Goal: Transaction & Acquisition: Purchase product/service

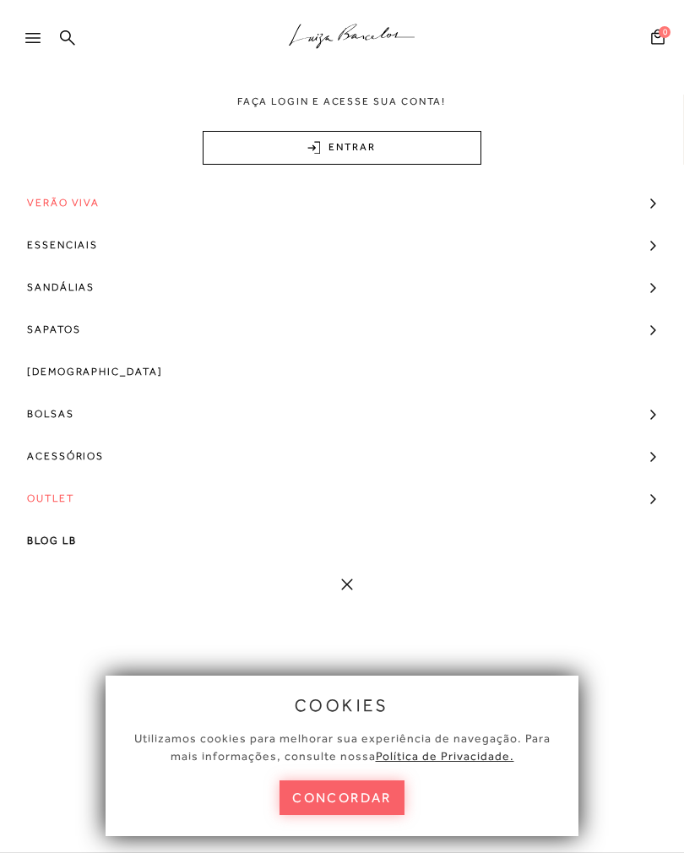
click at [407, 142] on link "ENTRAR" at bounding box center [342, 148] width 279 height 34
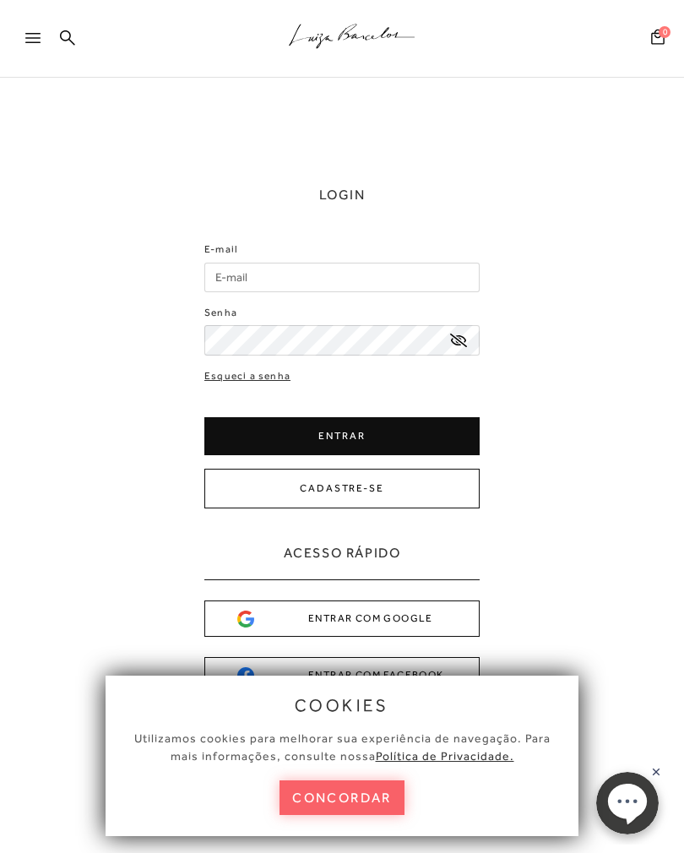
click at [344, 267] on input "E-mail" at bounding box center [341, 278] width 275 height 30
type input "nayara.gontijo@uol.com.br"
click at [367, 431] on button "ENTRAR" at bounding box center [341, 436] width 275 height 38
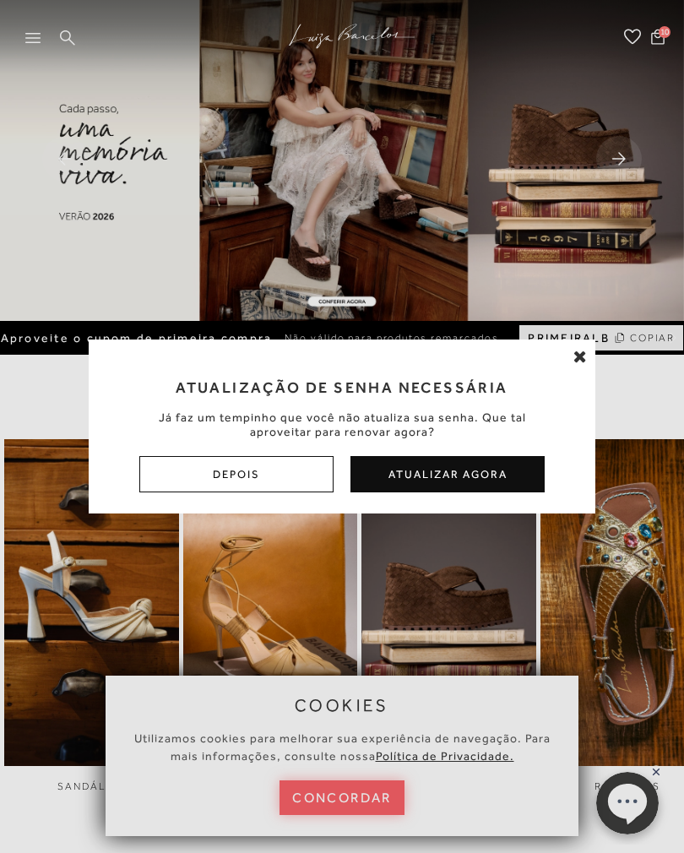
click at [367, 790] on div "Atualização de Senha Necessária Já faz um tempinho que você não atualiza sua se…" at bounding box center [342, 426] width 684 height 853
click at [301, 485] on button "Depois" at bounding box center [236, 474] width 194 height 36
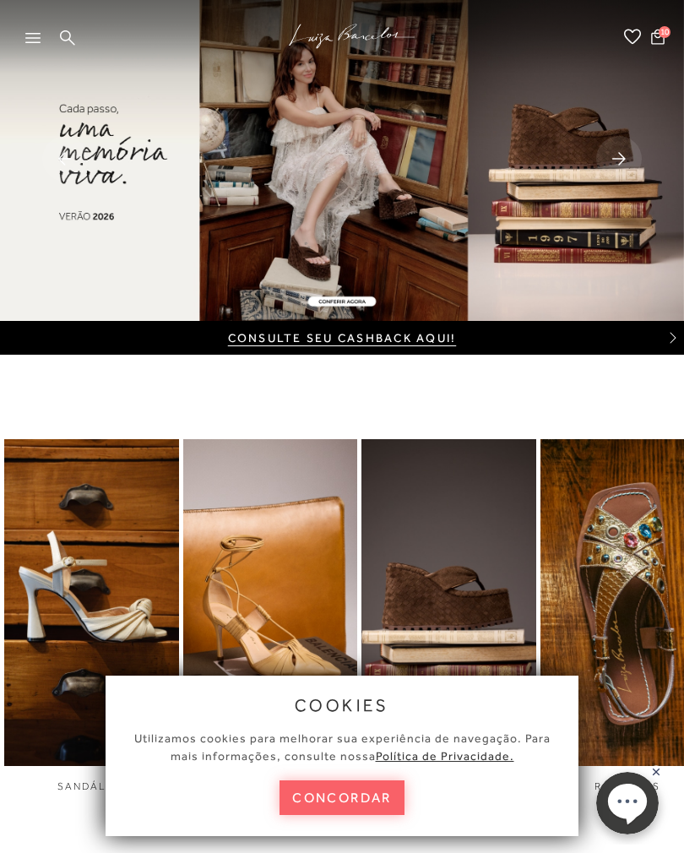
click at [357, 797] on button "concordar" at bounding box center [341, 797] width 125 height 35
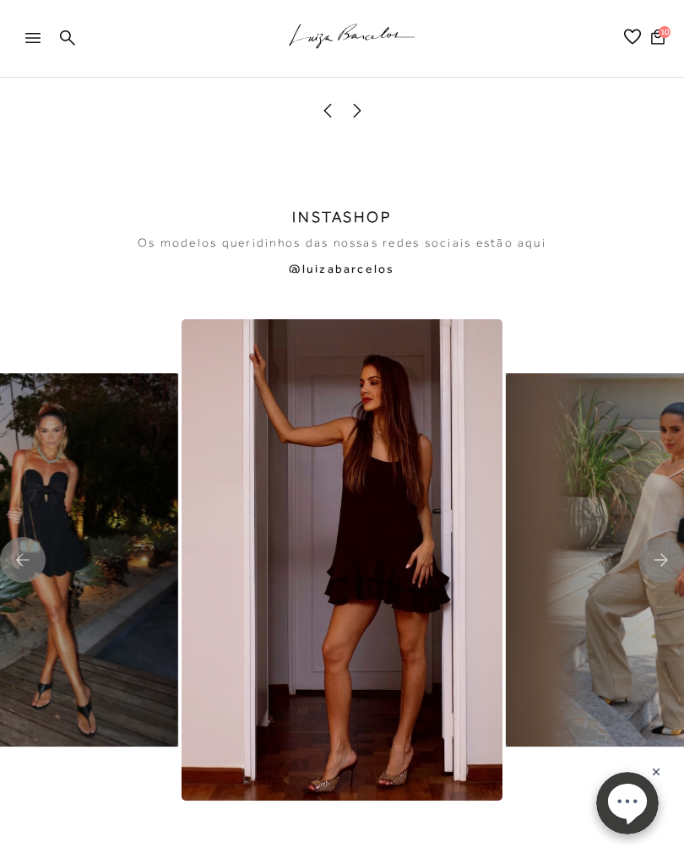
scroll to position [2506, 0]
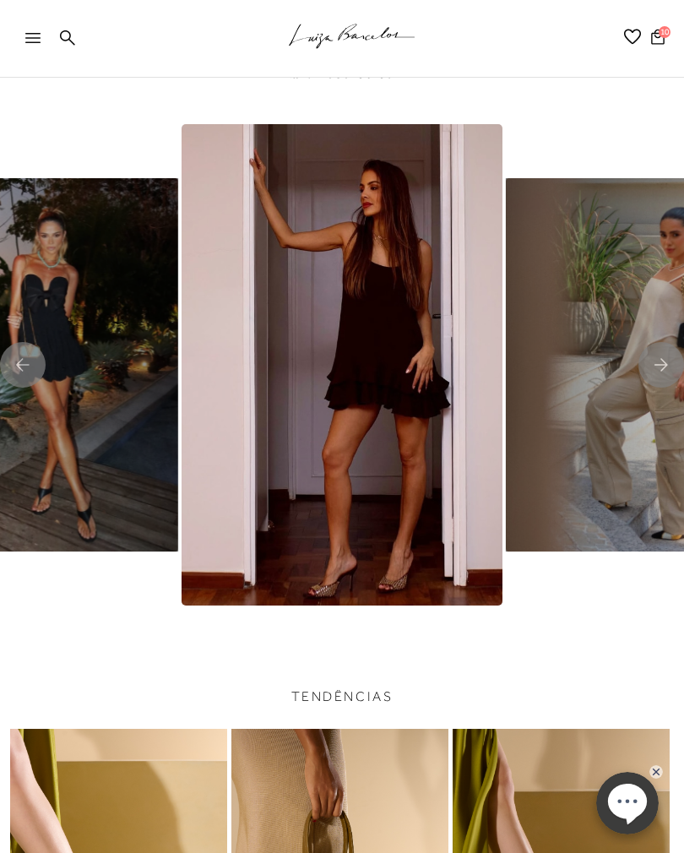
click at [422, 572] on img "7 / 8" at bounding box center [342, 364] width 321 height 481
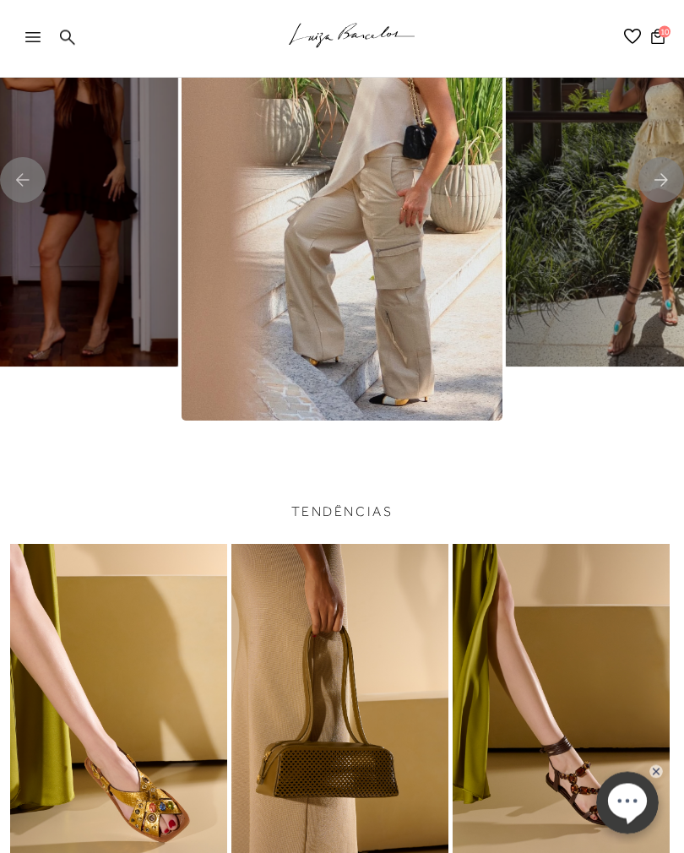
scroll to position [2685, 0]
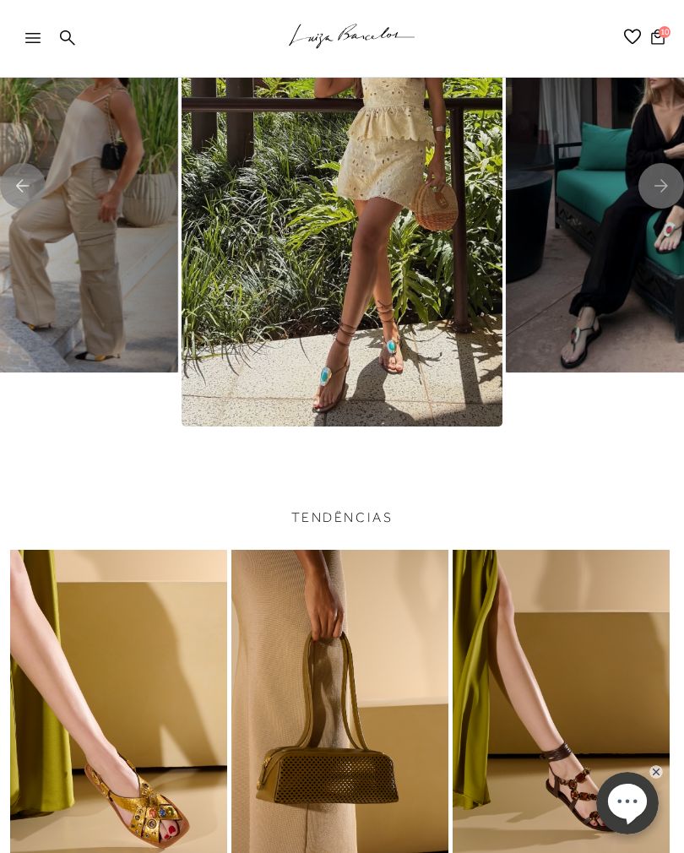
click at [67, 36] on icon at bounding box center [67, 38] width 15 height 16
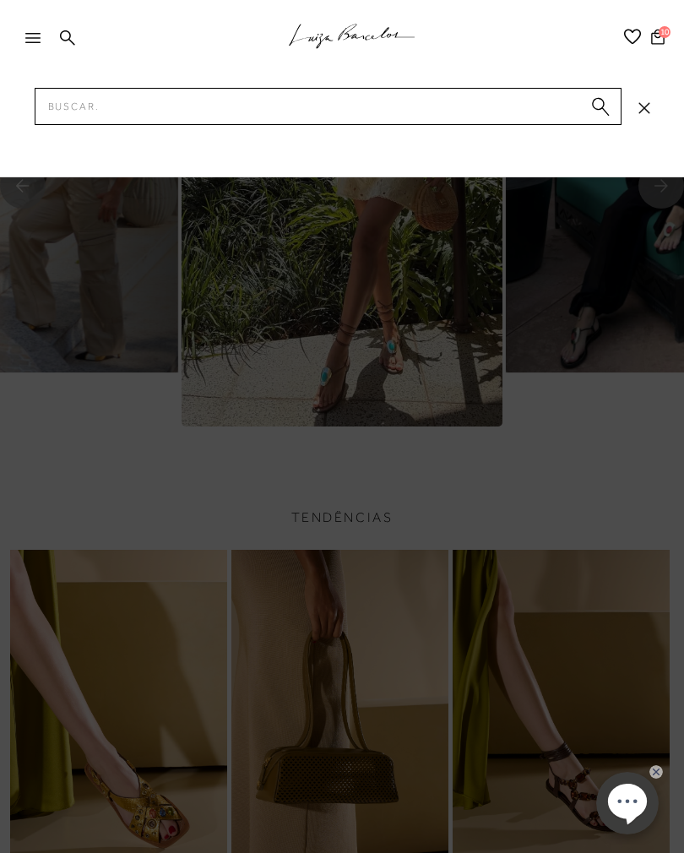
click at [69, 45] on icon at bounding box center [67, 38] width 15 height 16
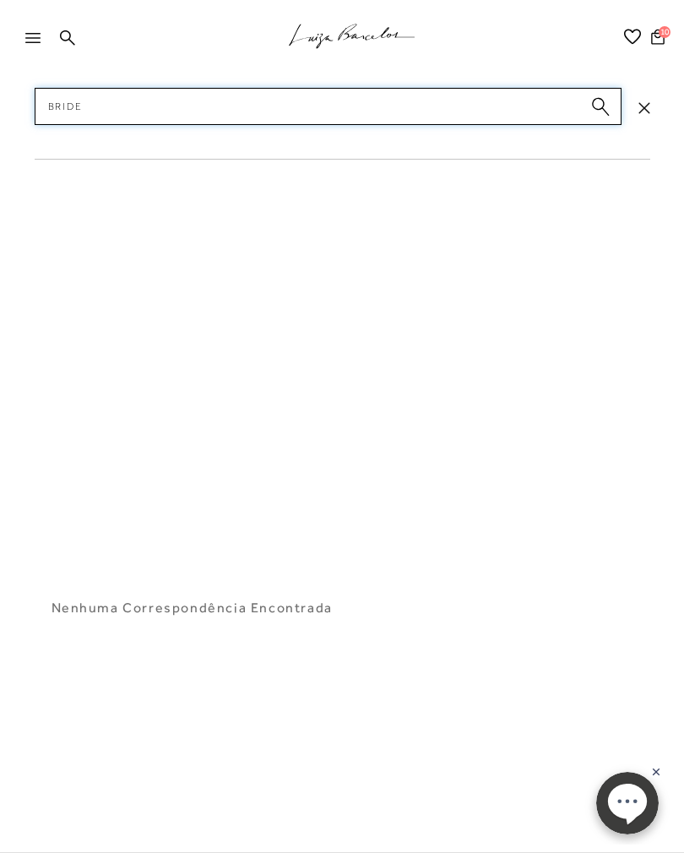
type input "Bride"
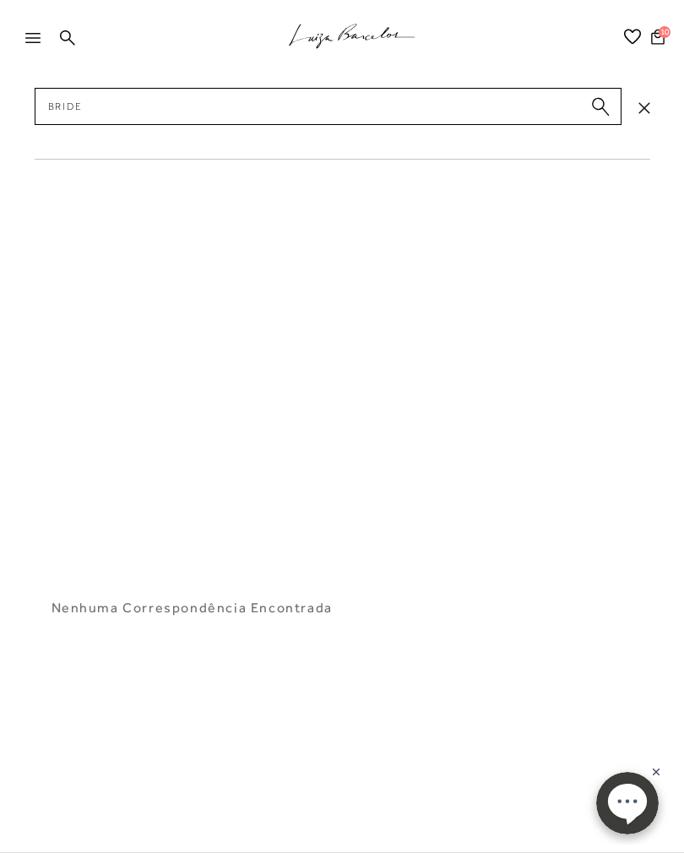
click at [606, 110] on icon "submit" at bounding box center [600, 106] width 19 height 19
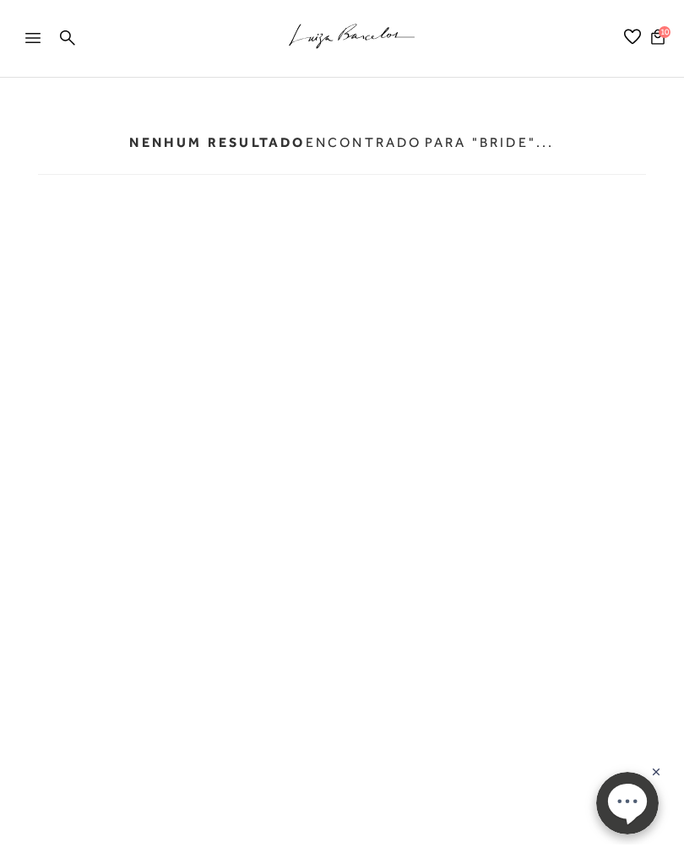
click at [363, 33] on icon ".a{fill-rule:evenodd;stroke:#000!important;stroke-width:0!important;}" at bounding box center [352, 36] width 127 height 35
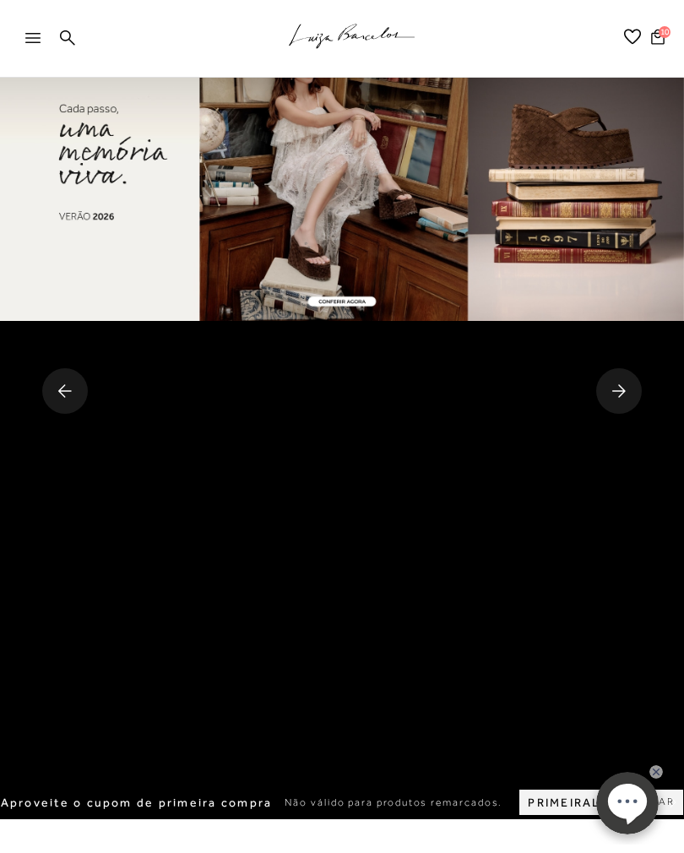
click at [328, 31] on icon ".a{fill-rule:evenodd;stroke:#000!important;stroke-width:0!important;}" at bounding box center [352, 36] width 127 height 35
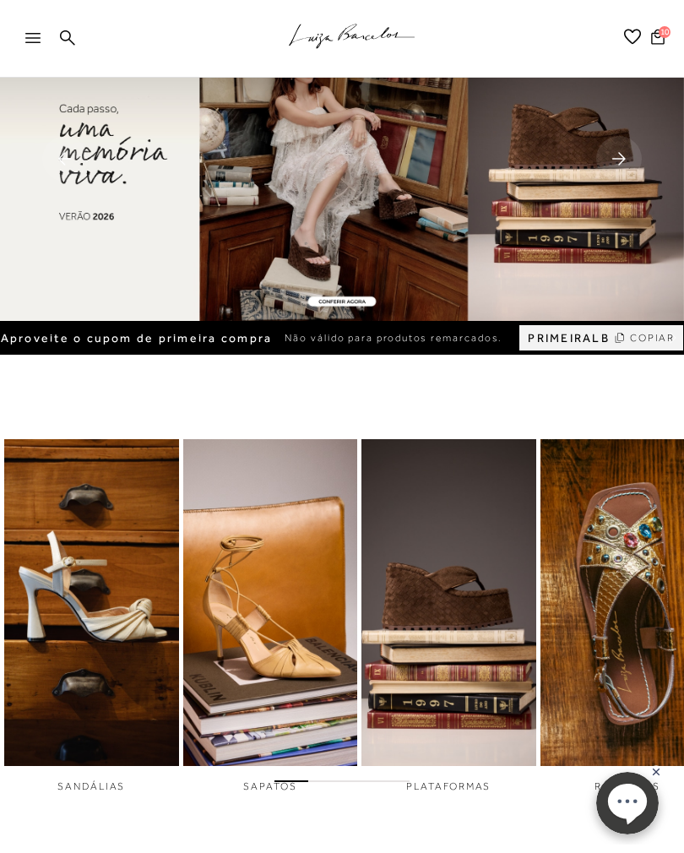
click at [639, 30] on icon at bounding box center [632, 36] width 17 height 15
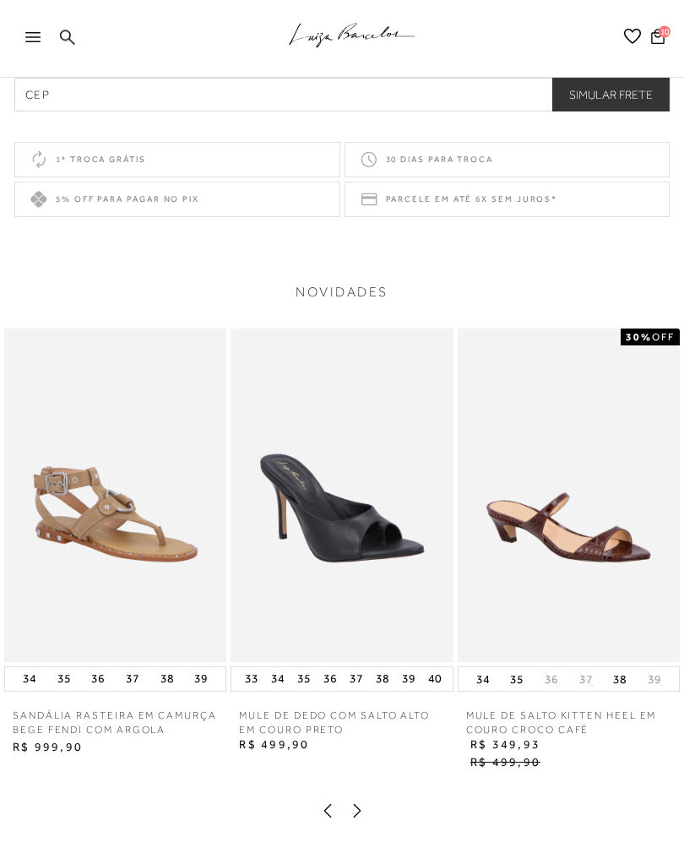
scroll to position [1851, 0]
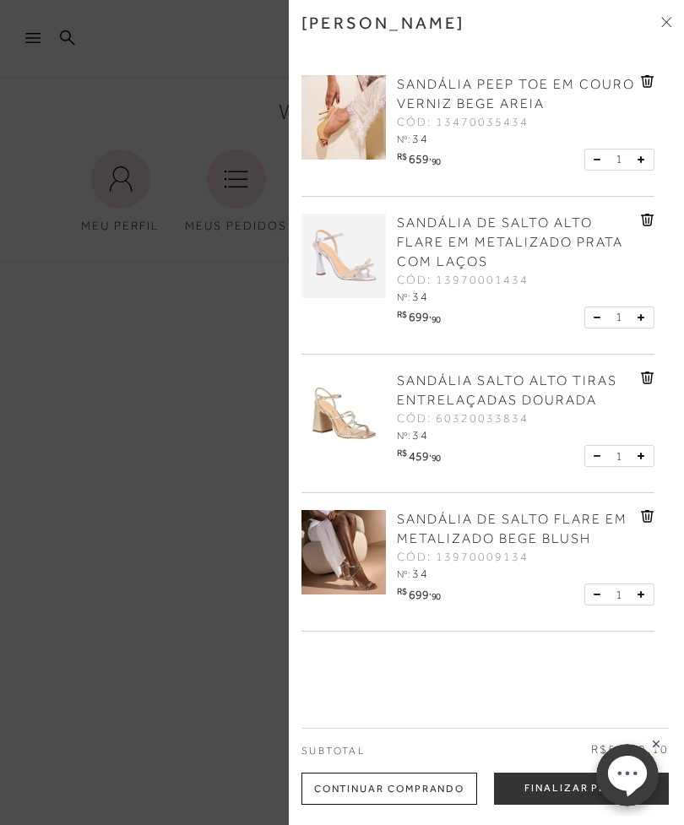
click at [657, 17] on div "Minha sacola" at bounding box center [486, 36] width 370 height 46
click at [657, 27] on div "Minha sacola" at bounding box center [486, 36] width 370 height 46
click at [665, 30] on span at bounding box center [666, 23] width 10 height 18
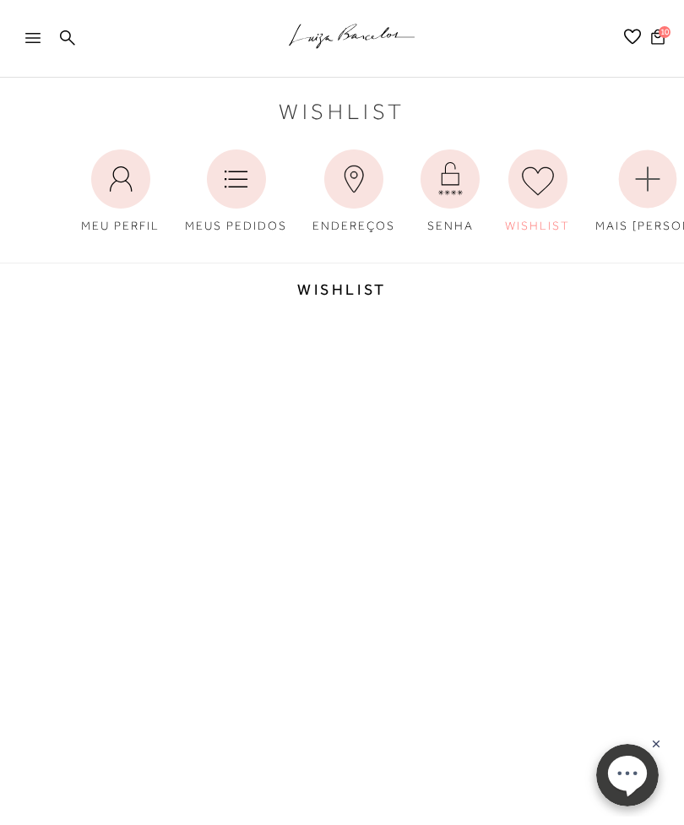
click at [169, 410] on div "Wishlist MEU PERFIL MEUS PEDIDOS SENHA" at bounding box center [342, 325] width 684 height 648
click at [653, 37] on icon at bounding box center [658, 36] width 14 height 15
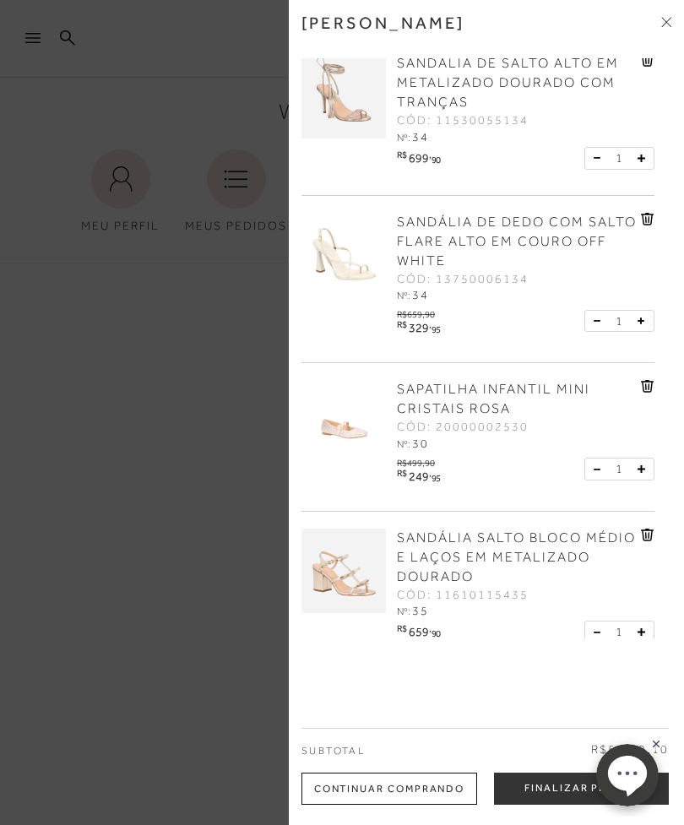
scroll to position [605, 0]
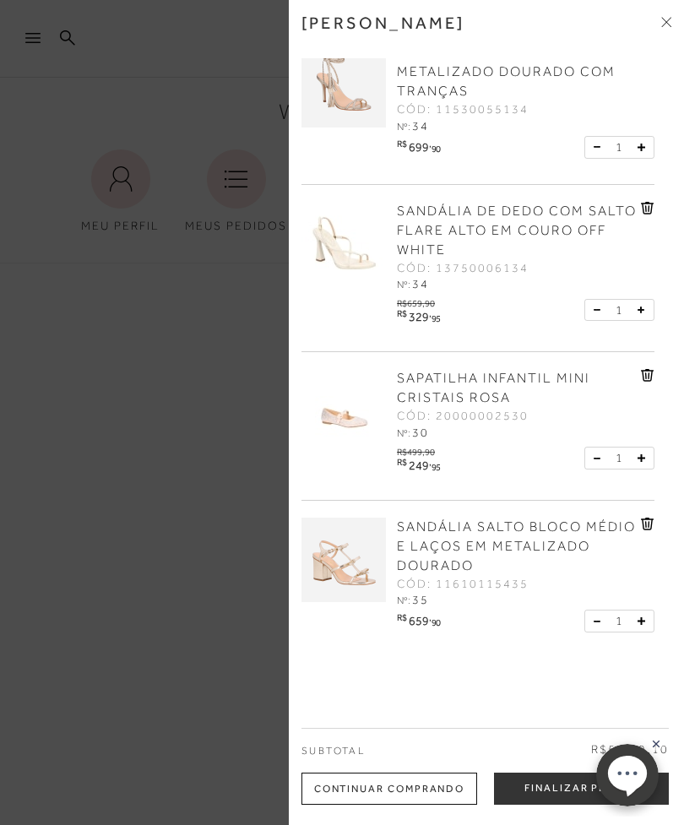
click at [490, 384] on link "SAPATILHA INFANTIL MINI CRISTAIS ROSA" at bounding box center [517, 388] width 240 height 39
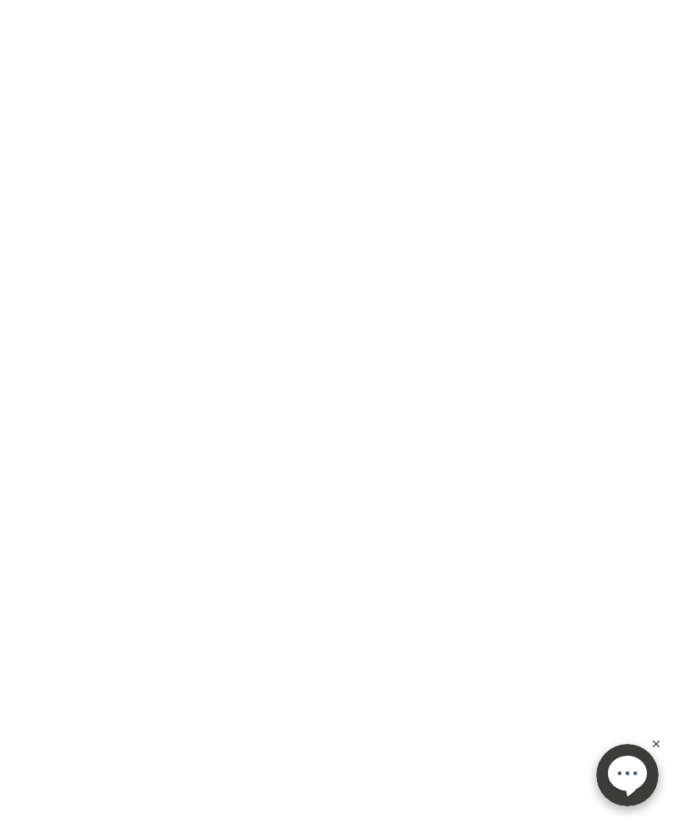
click at [467, 382] on div at bounding box center [342, 325] width 684 height 648
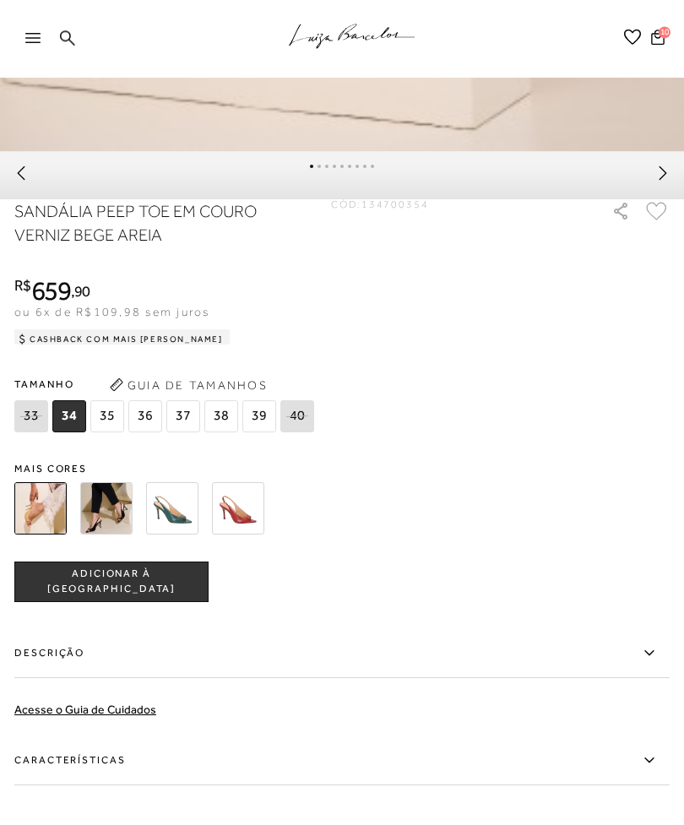
scroll to position [1027, 0]
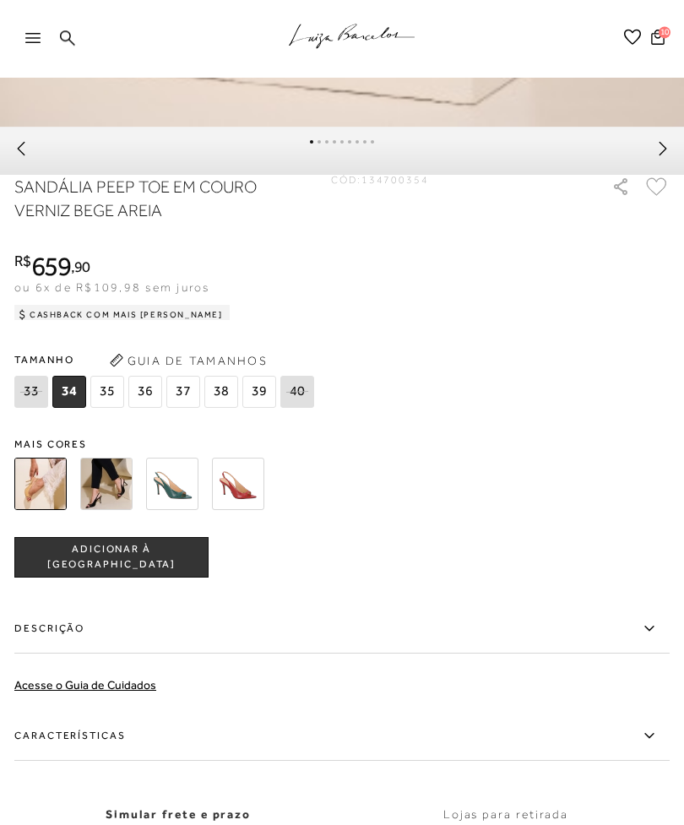
click at [646, 746] on icon at bounding box center [649, 735] width 20 height 21
click at [0, 0] on input "Características" at bounding box center [0, 0] width 0 height 0
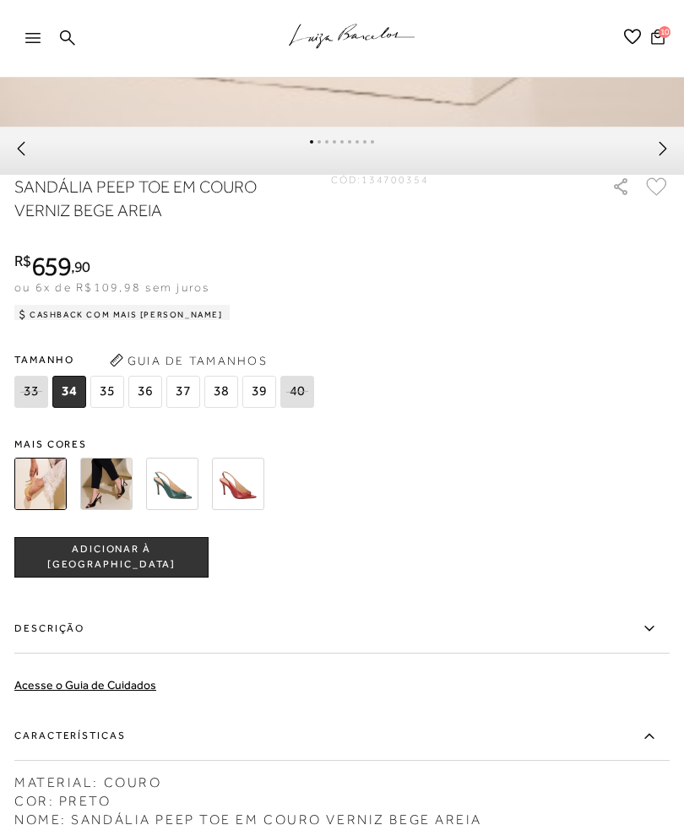
click at [648, 746] on icon at bounding box center [649, 735] width 20 height 21
click at [0, 0] on input "Características" at bounding box center [0, 0] width 0 height 0
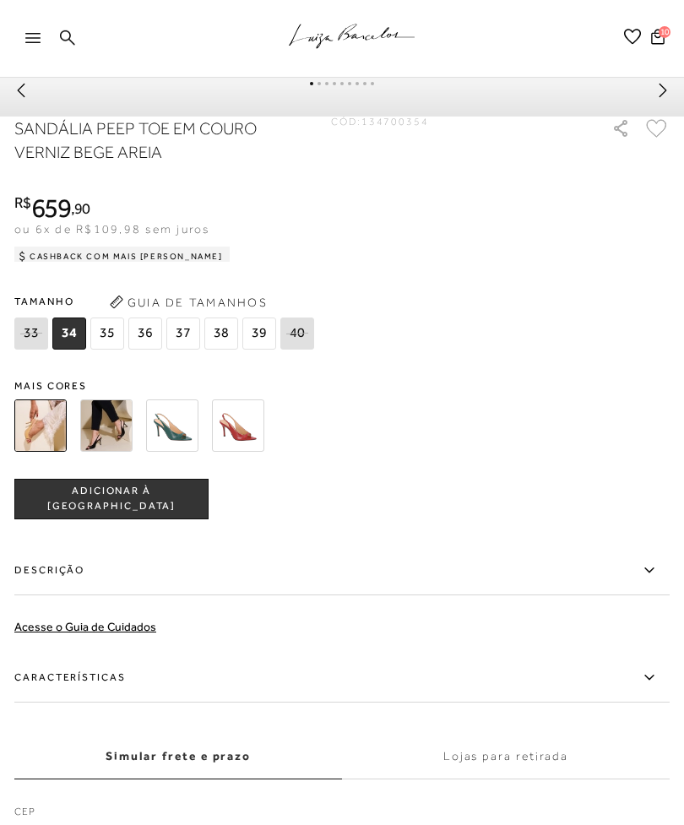
scroll to position [1103, 0]
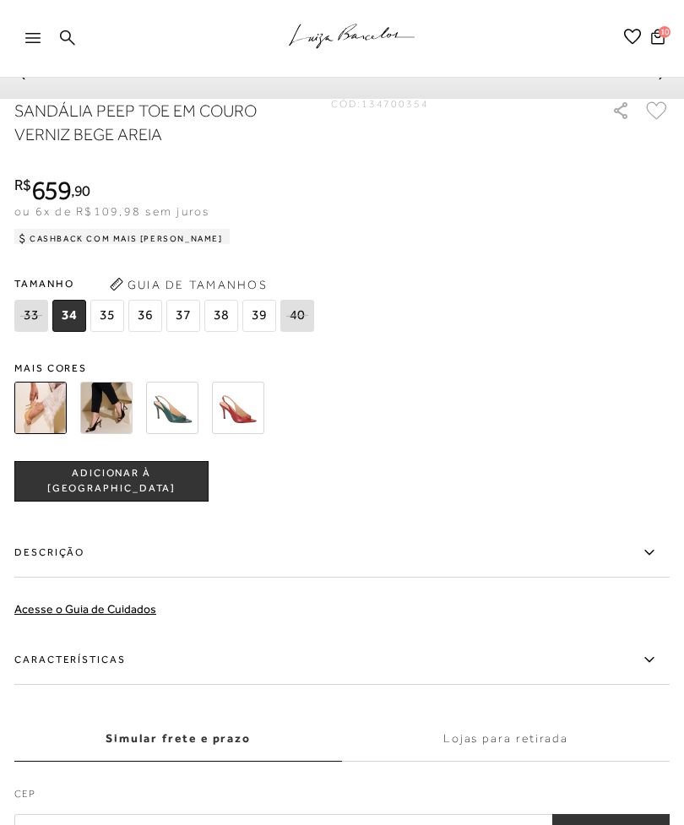
click at [655, 665] on icon at bounding box center [649, 659] width 20 height 21
click at [0, 0] on input "Características" at bounding box center [0, 0] width 0 height 0
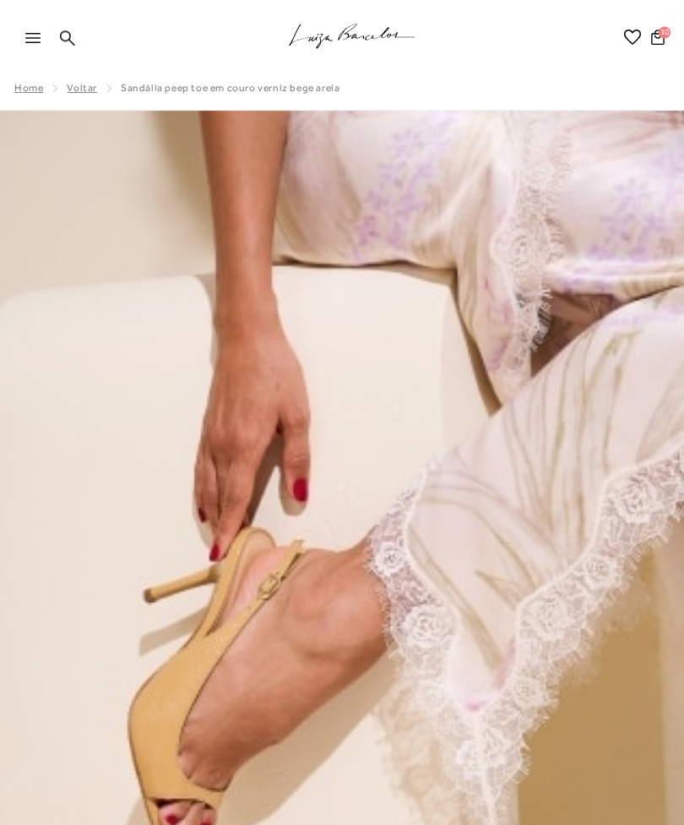
scroll to position [0, 0]
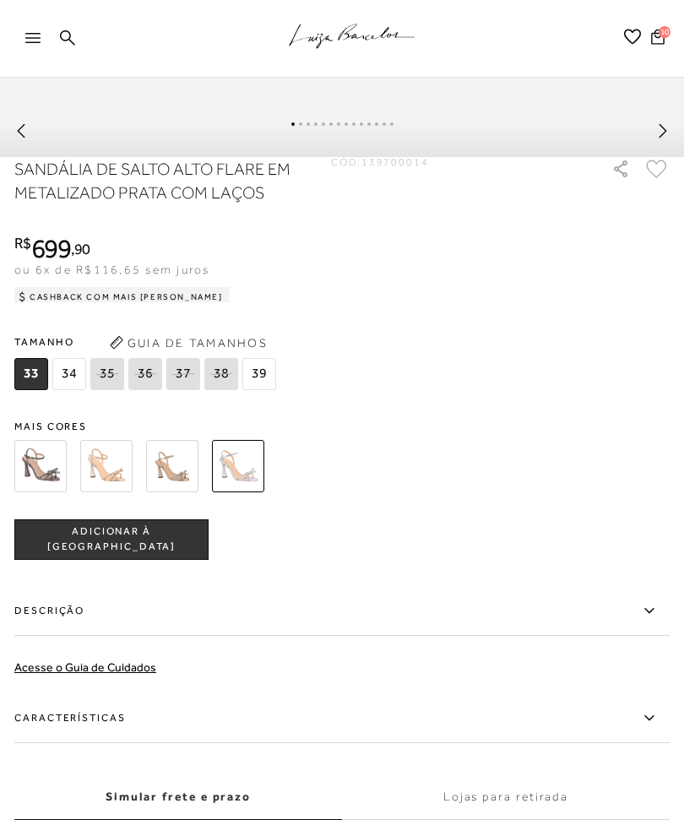
scroll to position [1046, 0]
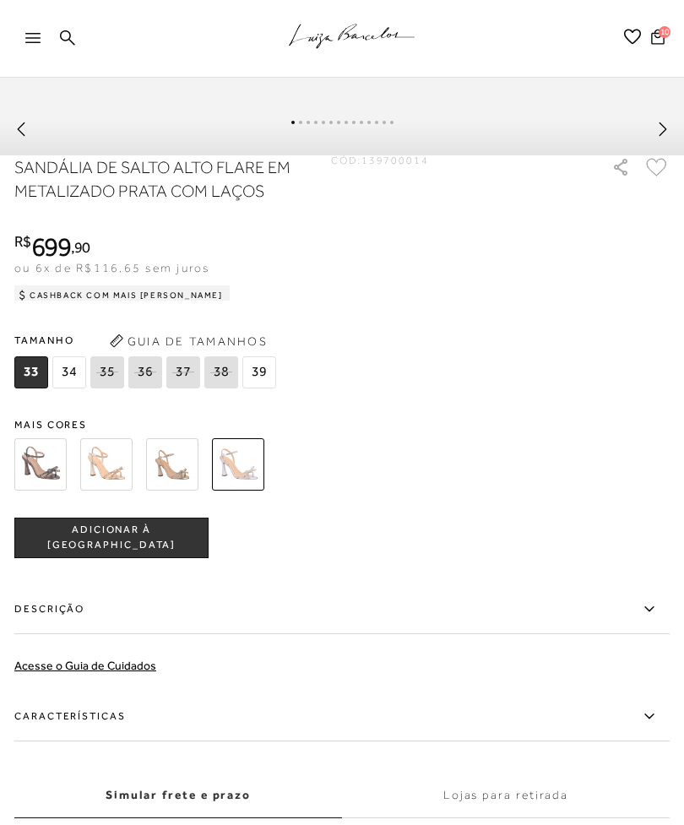
click at [643, 727] on icon at bounding box center [649, 716] width 20 height 21
click at [0, 0] on input "Características" at bounding box center [0, 0] width 0 height 0
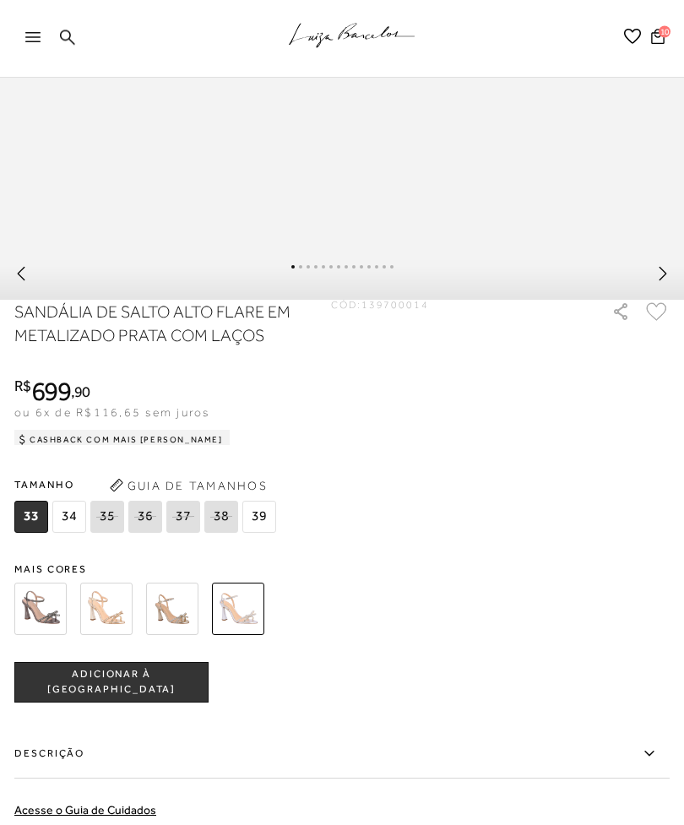
scroll to position [901, 0]
click at [99, 630] on img at bounding box center [106, 609] width 52 height 52
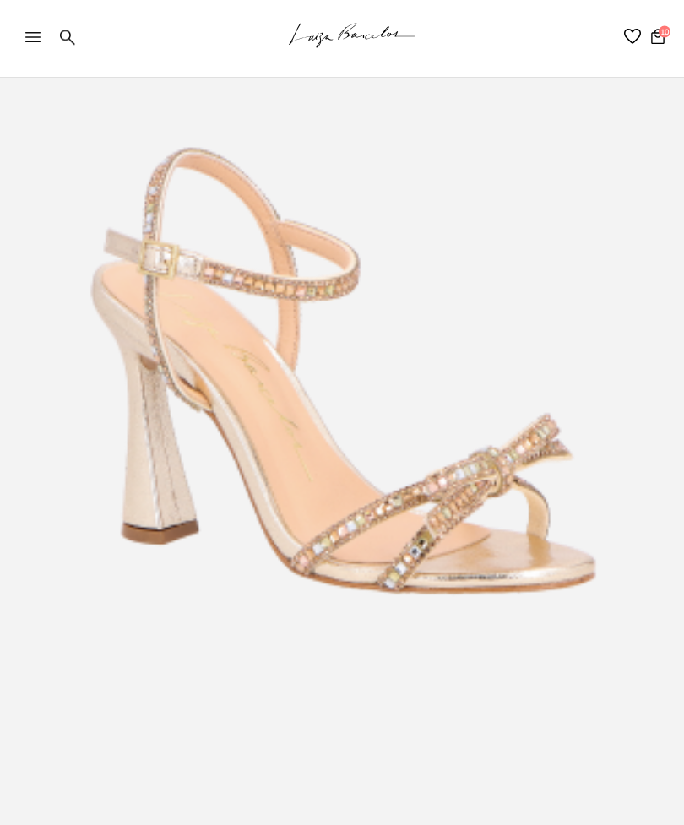
scroll to position [710, 0]
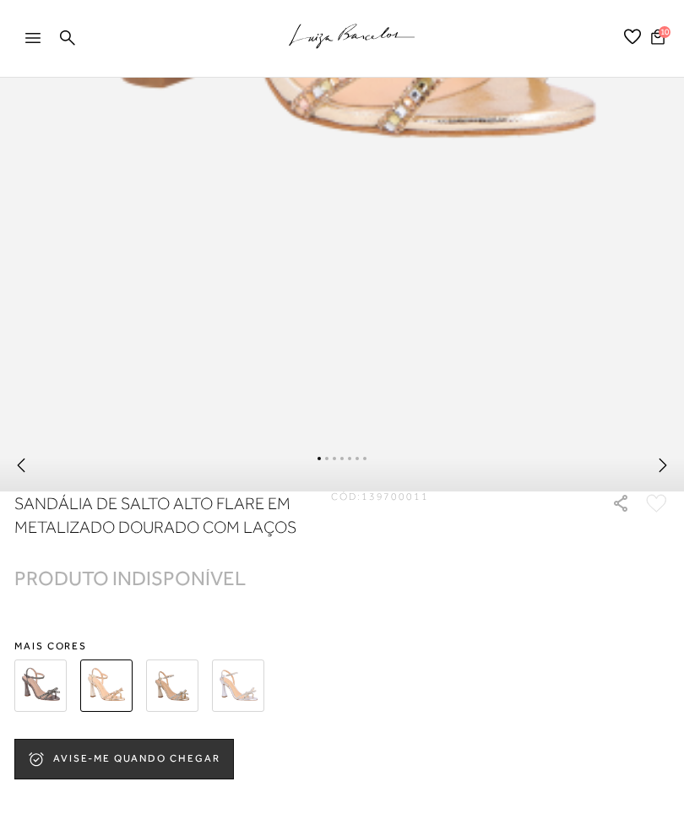
click at [165, 701] on img at bounding box center [172, 685] width 52 height 52
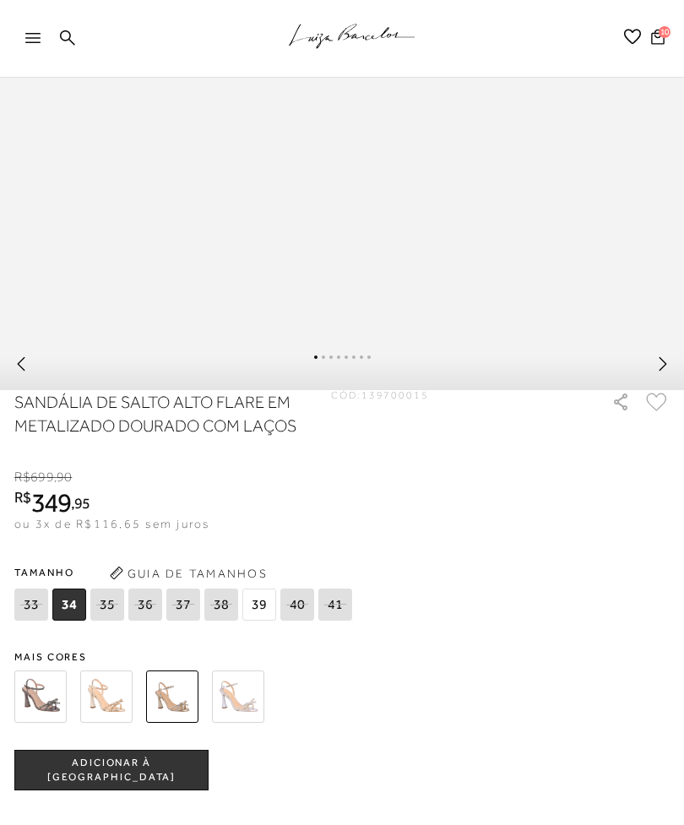
scroll to position [817, 0]
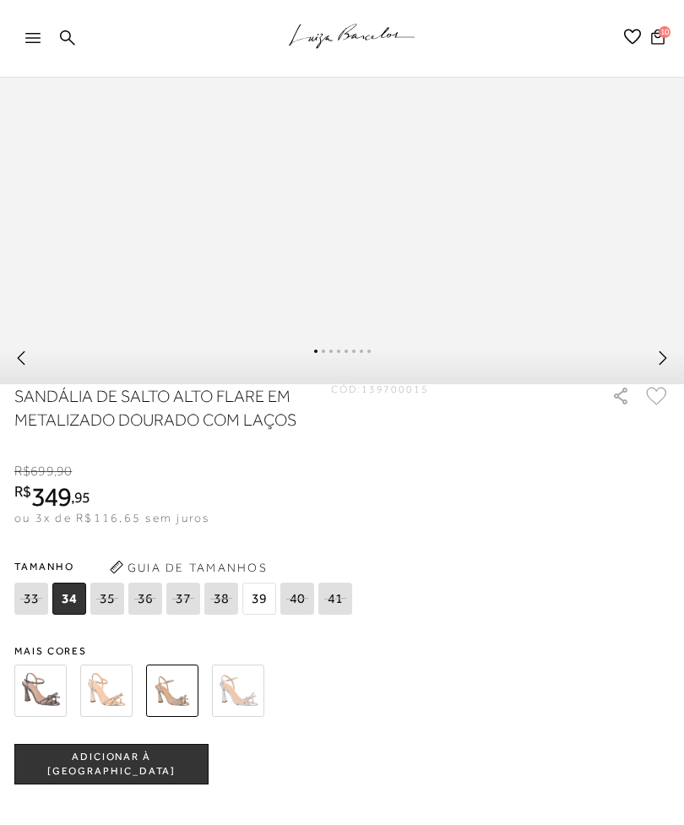
click at [104, 706] on img at bounding box center [106, 690] width 52 height 52
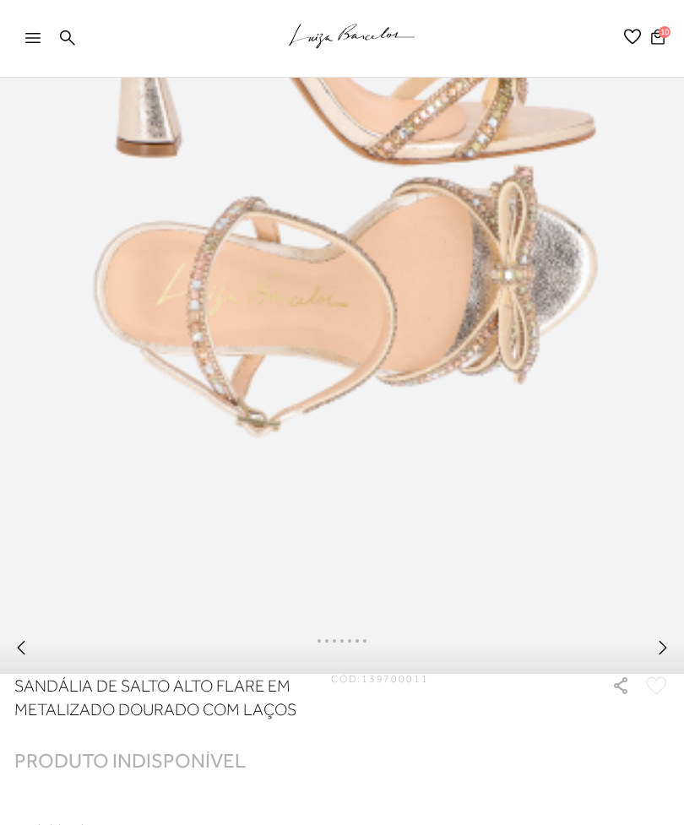
scroll to position [515, 0]
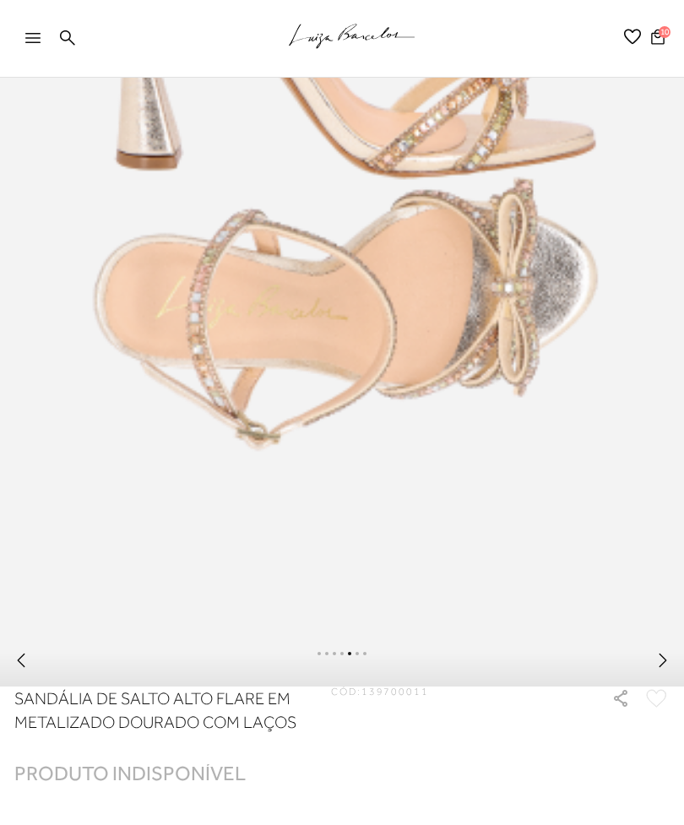
click at [28, 669] on icon at bounding box center [21, 660] width 17 height 17
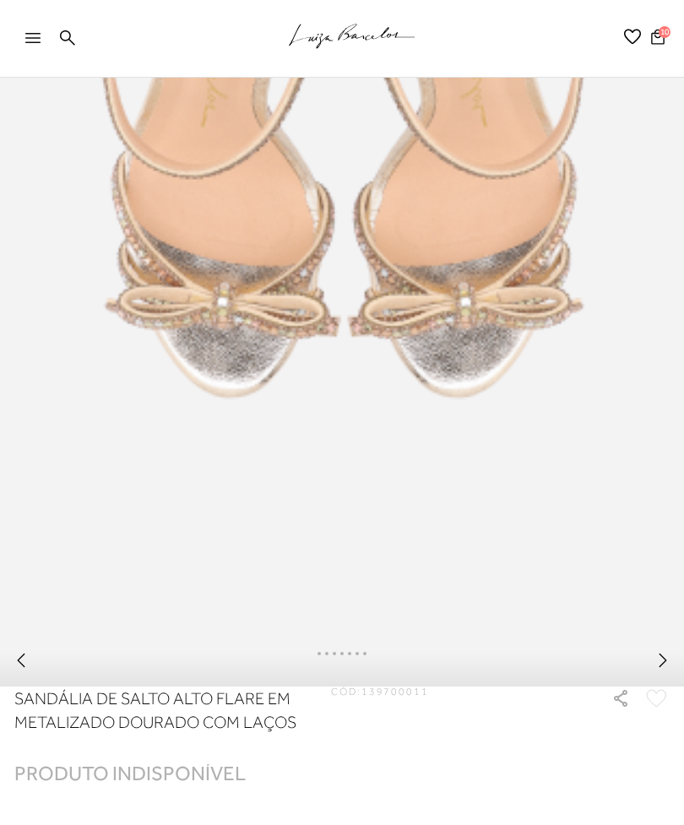
click at [29, 669] on icon at bounding box center [21, 660] width 17 height 17
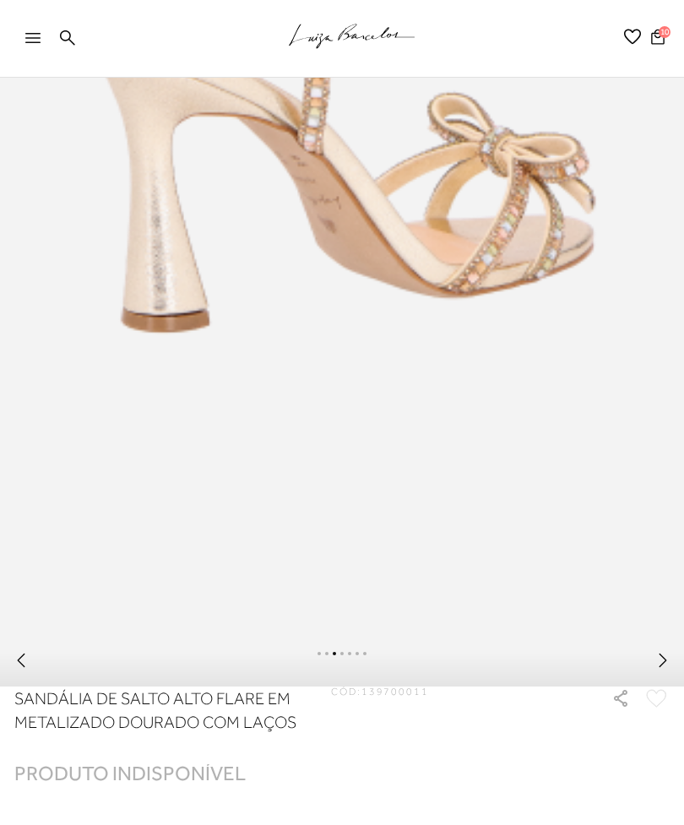
click at [29, 669] on icon at bounding box center [21, 660] width 17 height 17
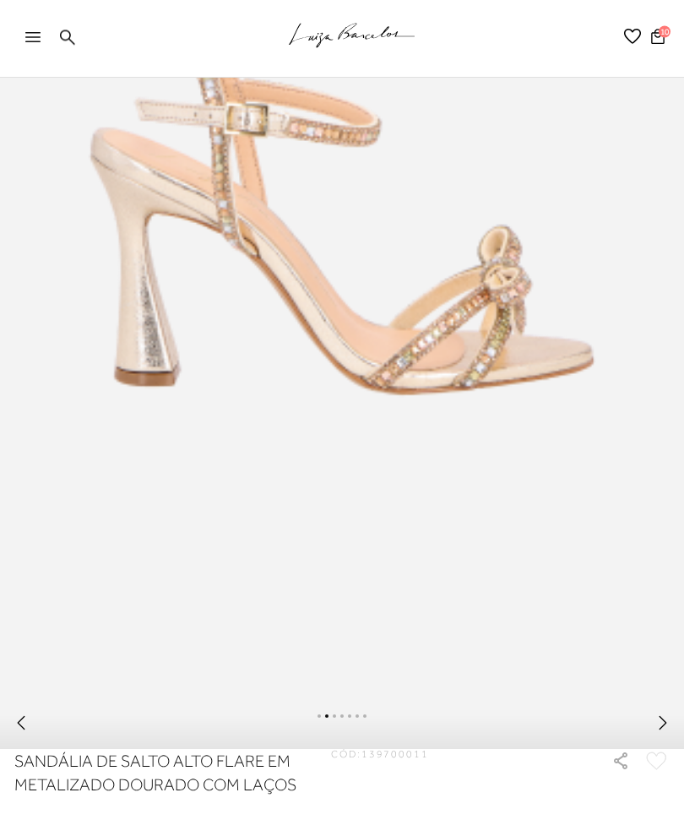
scroll to position [452, 0]
click at [26, 731] on icon at bounding box center [21, 722] width 17 height 17
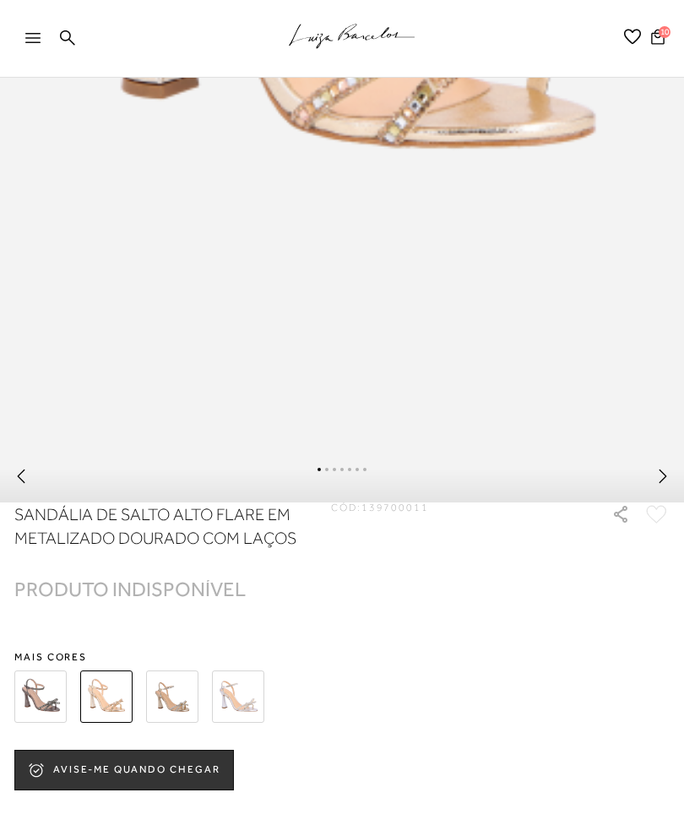
scroll to position [784, 0]
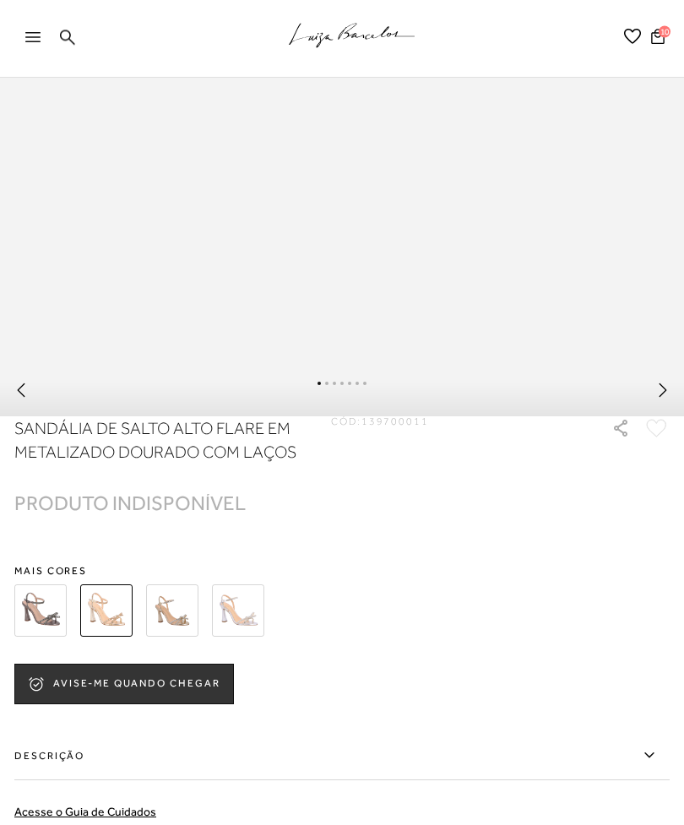
click at [229, 628] on img at bounding box center [238, 611] width 52 height 52
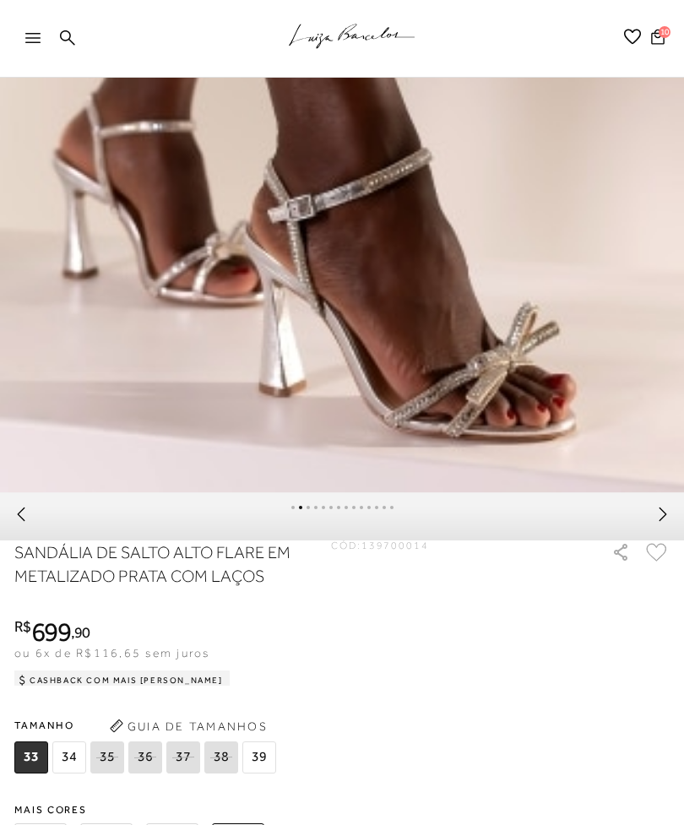
scroll to position [627, 0]
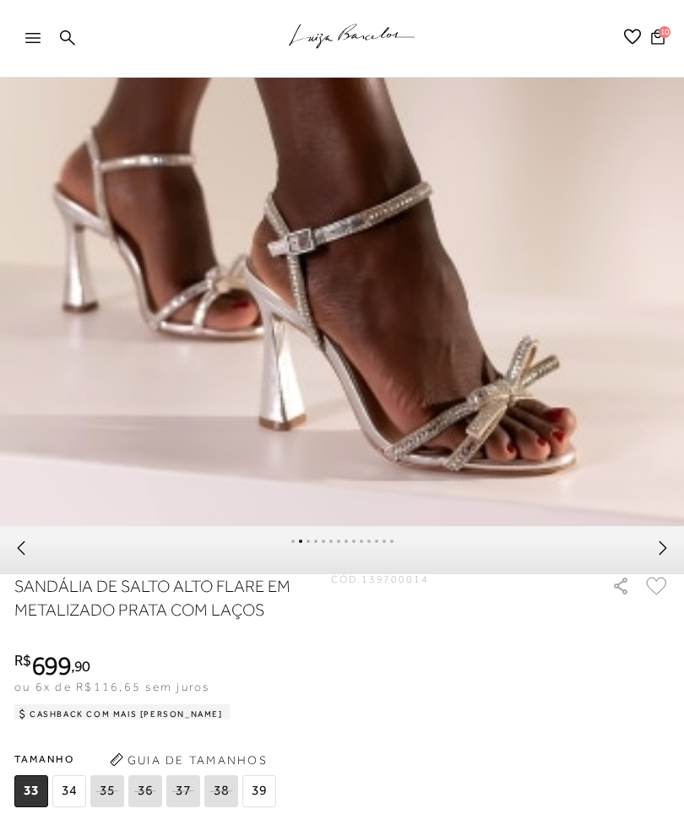
click at [24, 556] on icon at bounding box center [21, 547] width 17 height 17
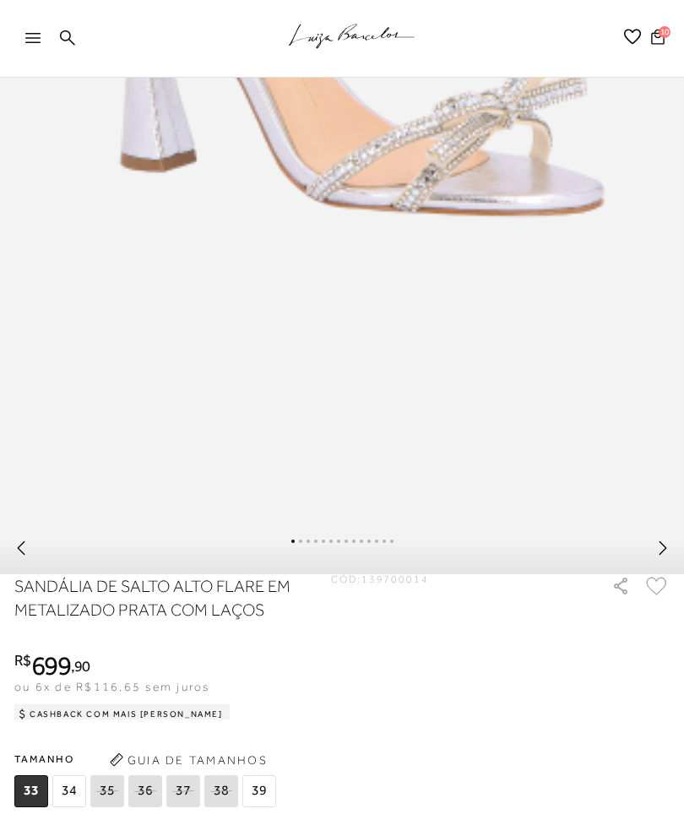
click at [28, 556] on icon at bounding box center [21, 547] width 17 height 17
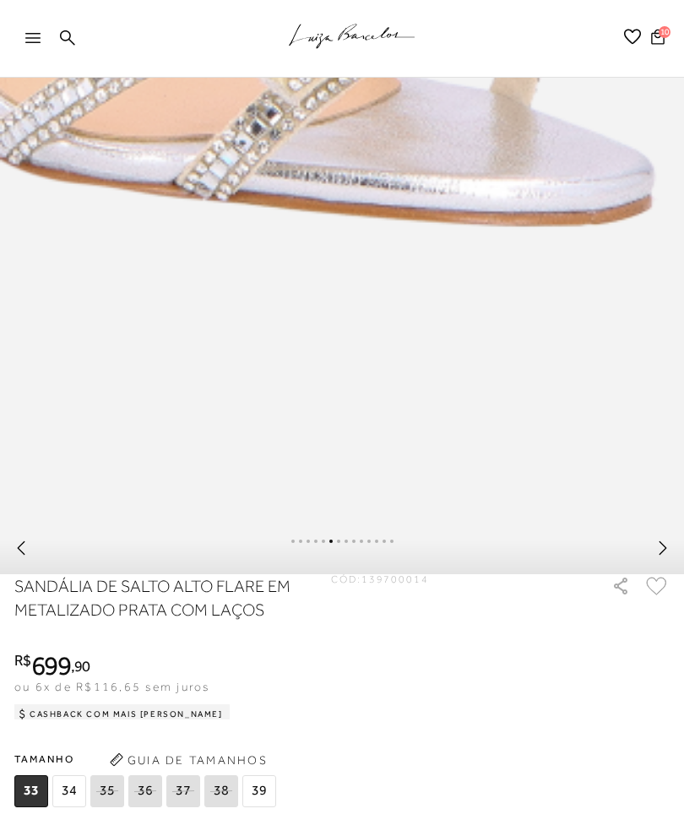
click at [27, 556] on icon at bounding box center [21, 547] width 17 height 17
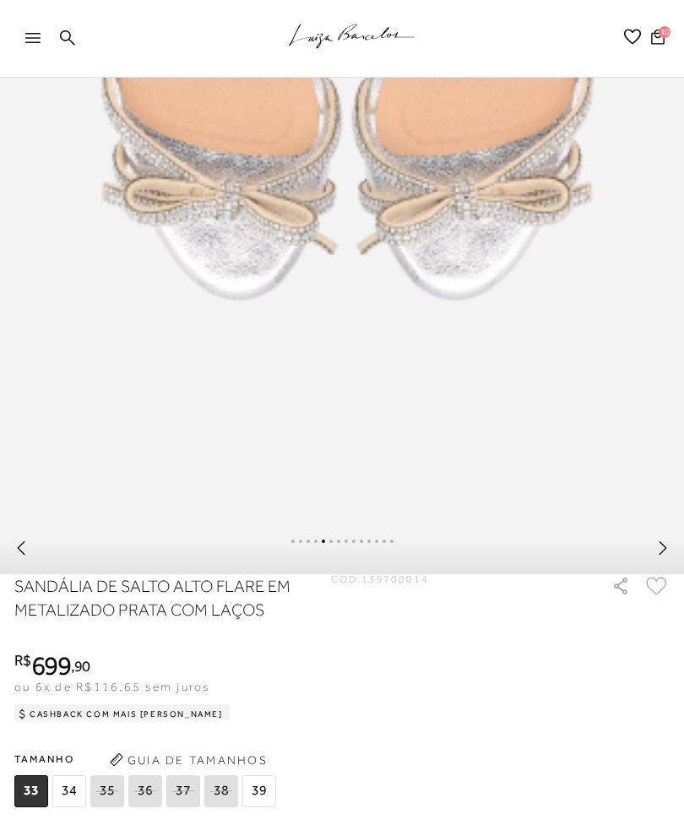
click at [25, 556] on icon at bounding box center [21, 547] width 17 height 17
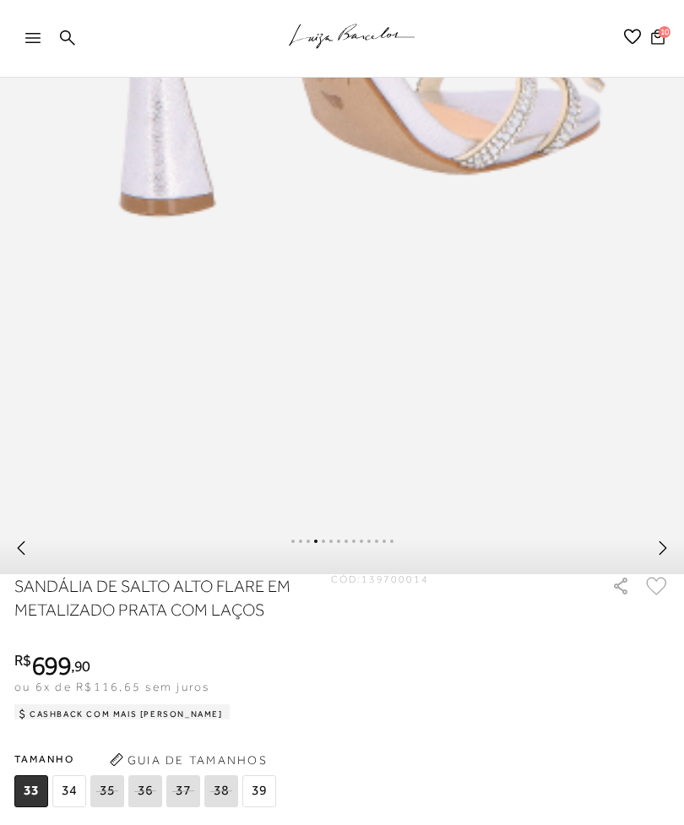
click at [26, 556] on icon at bounding box center [21, 547] width 17 height 17
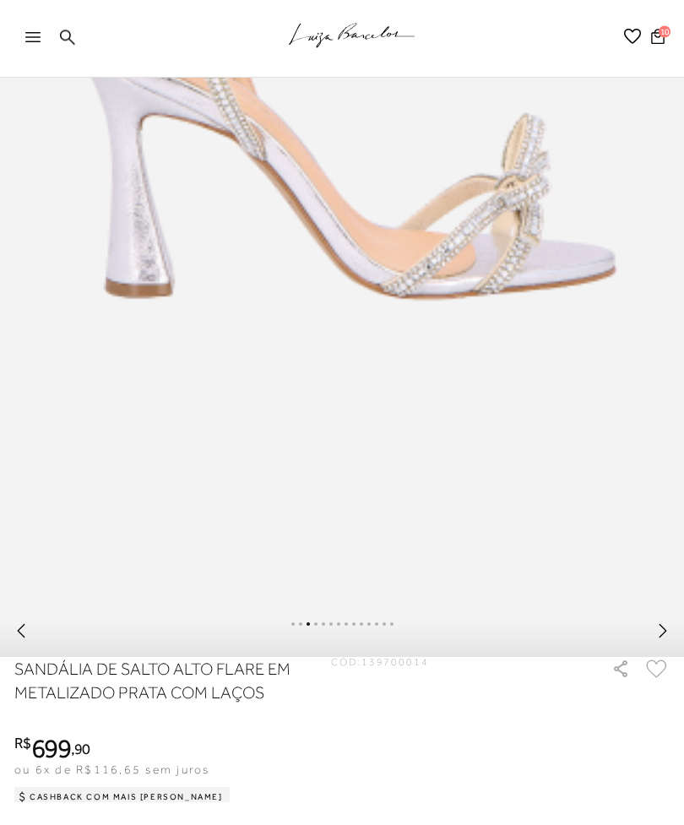
scroll to position [536, 0]
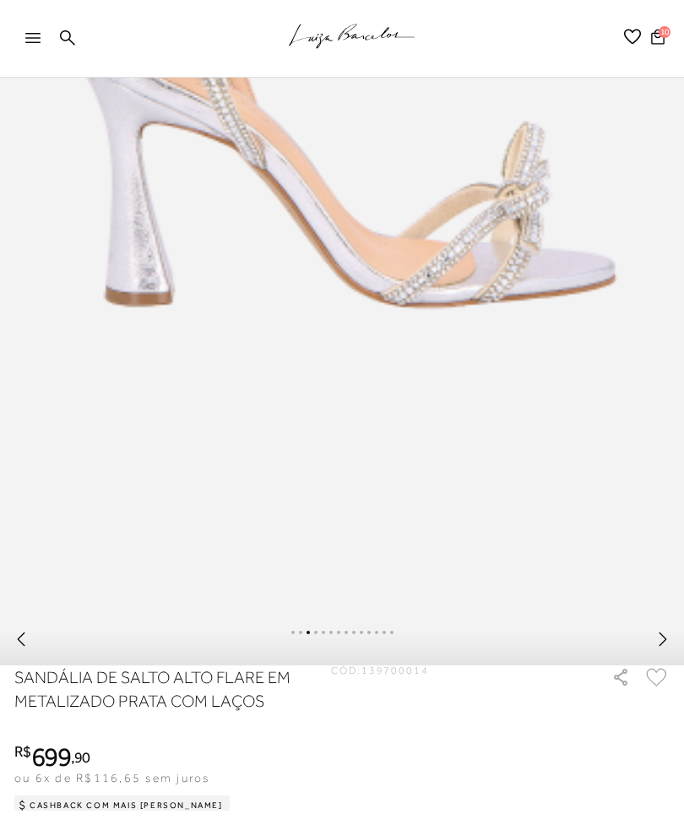
click at [29, 644] on div at bounding box center [342, 641] width 684 height 47
click at [24, 648] on icon at bounding box center [21, 639] width 17 height 17
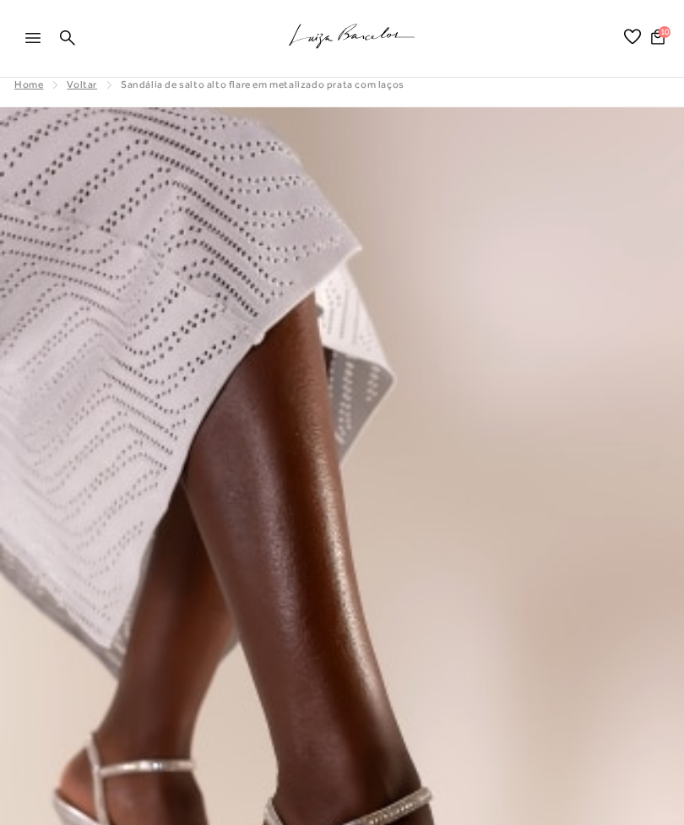
scroll to position [16, 0]
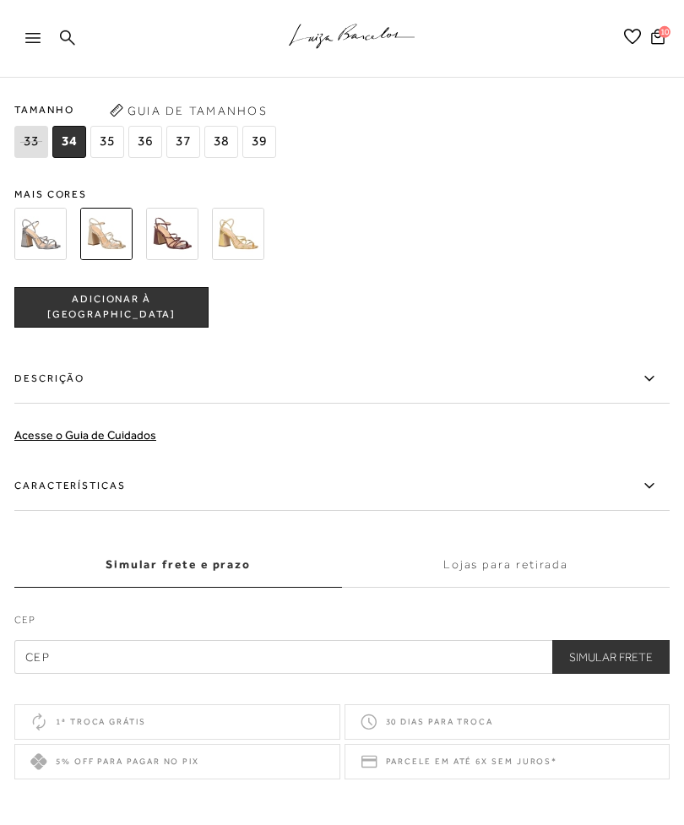
scroll to position [1351, 0]
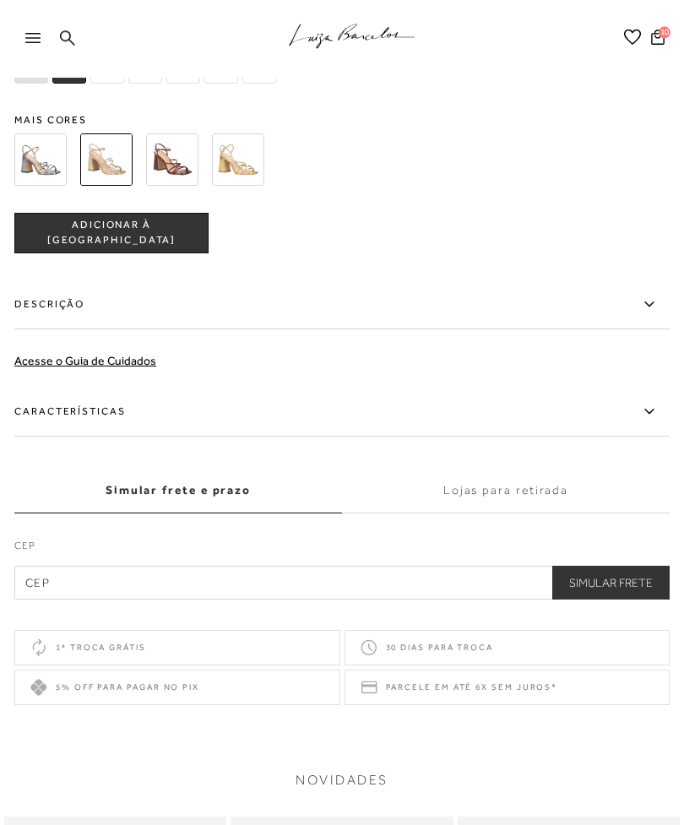
click at [648, 436] on label "Características" at bounding box center [341, 411] width 655 height 49
click at [0, 0] on input "Características" at bounding box center [0, 0] width 0 height 0
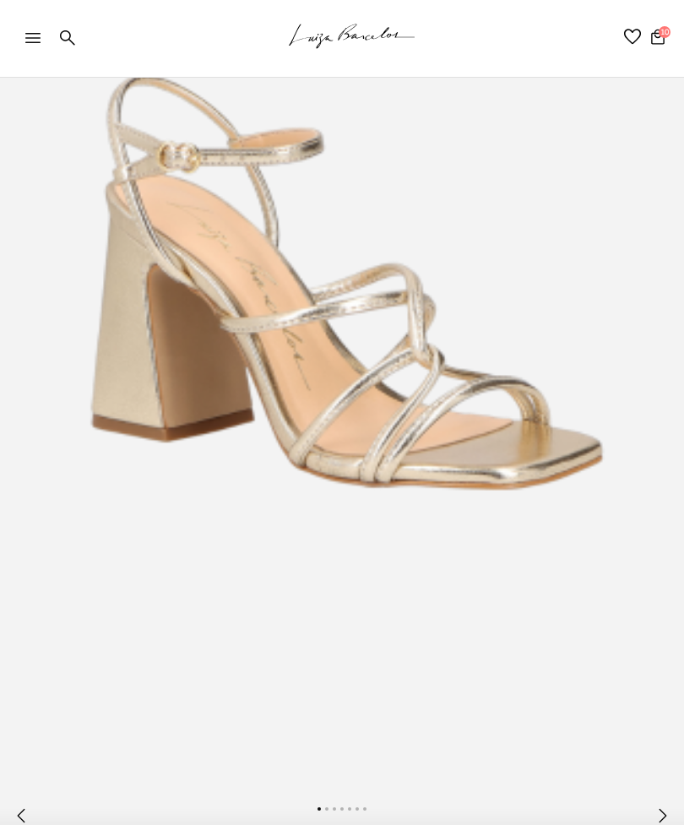
scroll to position [353, 0]
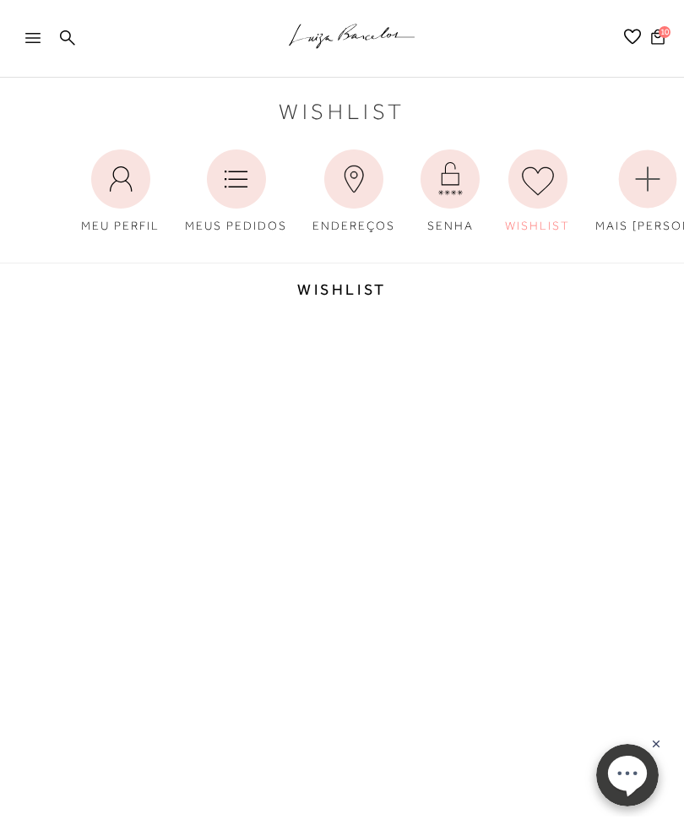
click at [495, 539] on div "Wishlist MEU PERFIL MEUS PEDIDOS SENHA" at bounding box center [342, 325] width 684 height 648
click at [453, 550] on div "Wishlist MEU PERFIL MEUS PEDIDOS SENHA" at bounding box center [342, 325] width 684 height 648
click at [463, 530] on div "Wishlist MEU PERFIL MEUS PEDIDOS SENHA" at bounding box center [342, 325] width 684 height 648
click at [649, 37] on button "10" at bounding box center [658, 39] width 24 height 23
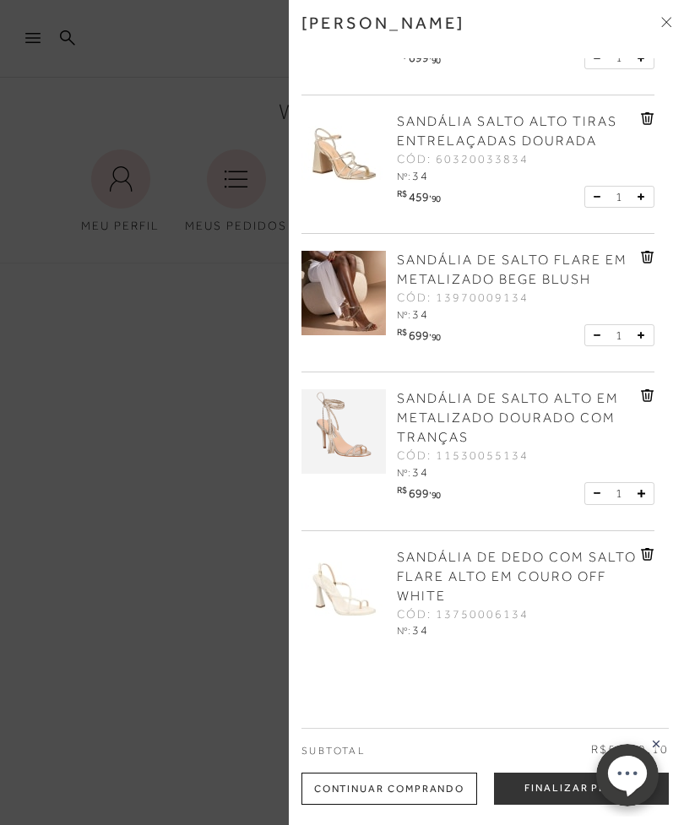
scroll to position [269, 0]
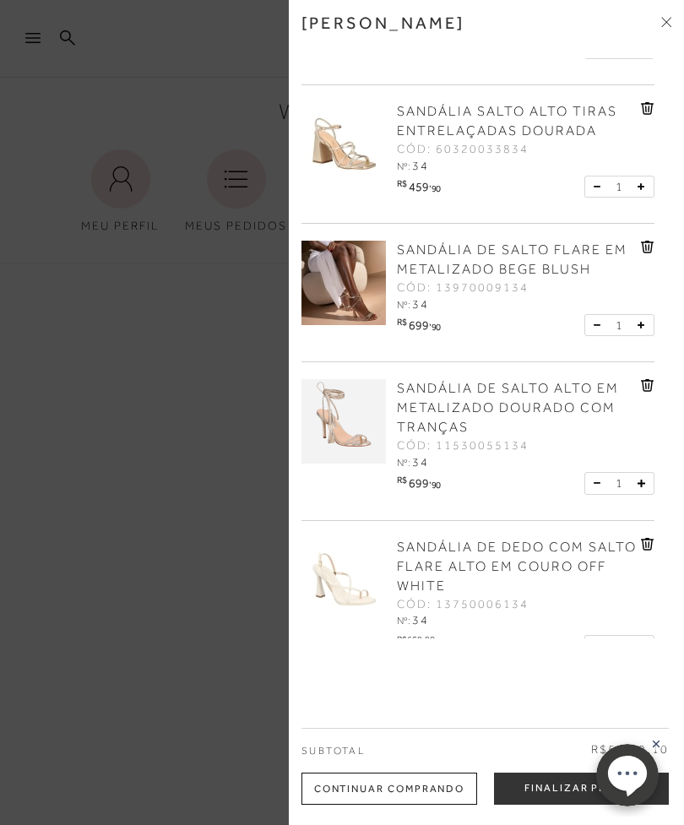
click at [460, 539] on span "SANDÁLIA DE DEDO COM SALTO FLARE ALTO EM COURO OFF WHITE" at bounding box center [517, 566] width 240 height 54
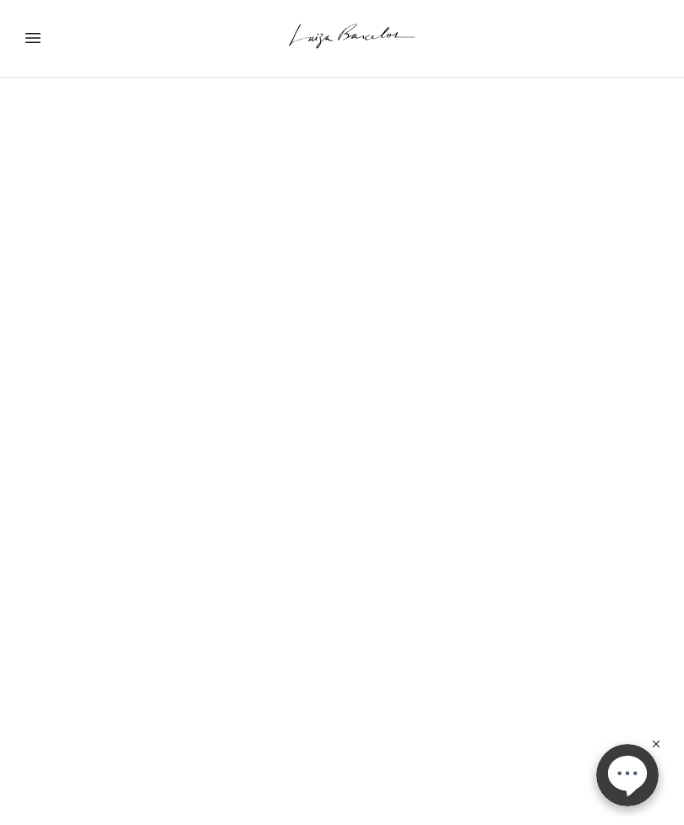
click at [443, 553] on div "Home Voltar SANDÁLIA DE DEDO COM SALTO FLARE ALTO EM COURO OFF WHITE" at bounding box center [342, 325] width 684 height 648
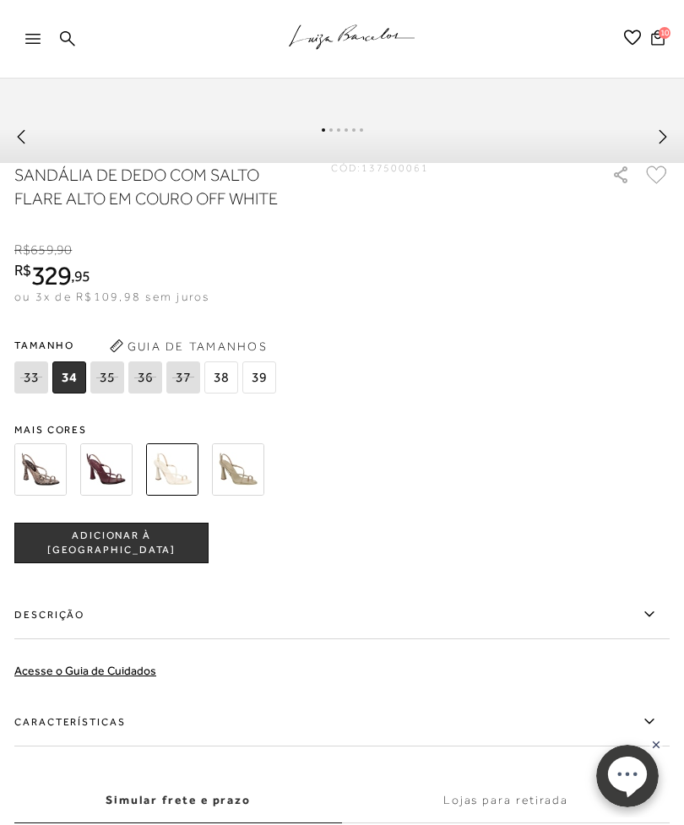
click at [648, 731] on icon at bounding box center [649, 720] width 20 height 21
click at [0, 0] on input "Características" at bounding box center [0, 0] width 0 height 0
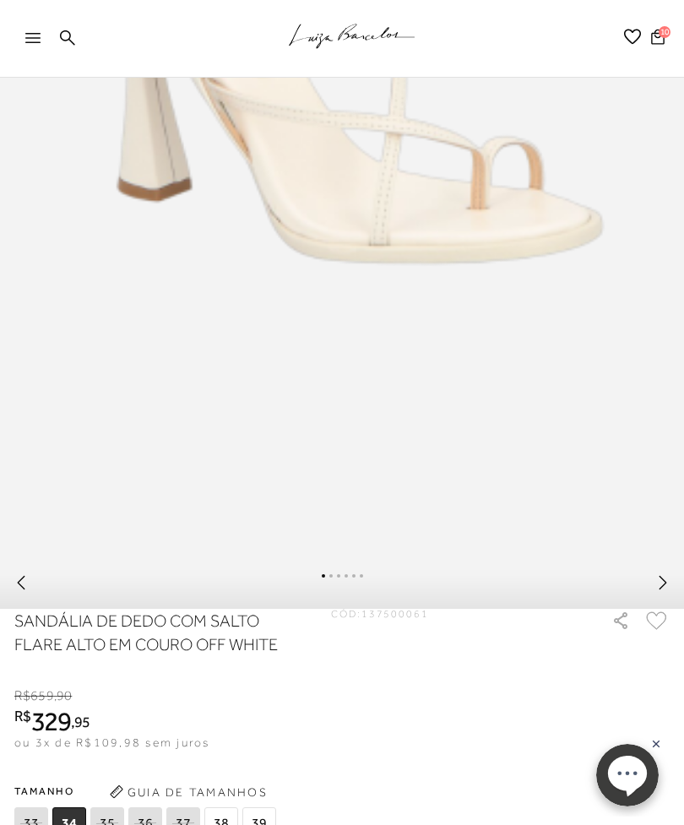
scroll to position [578, 0]
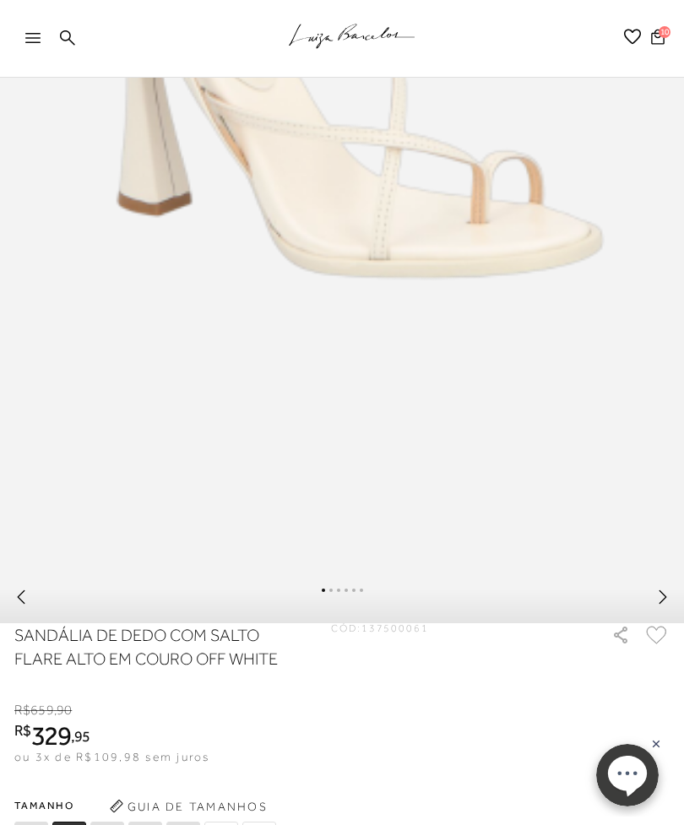
click at [659, 605] on icon at bounding box center [662, 596] width 17 height 17
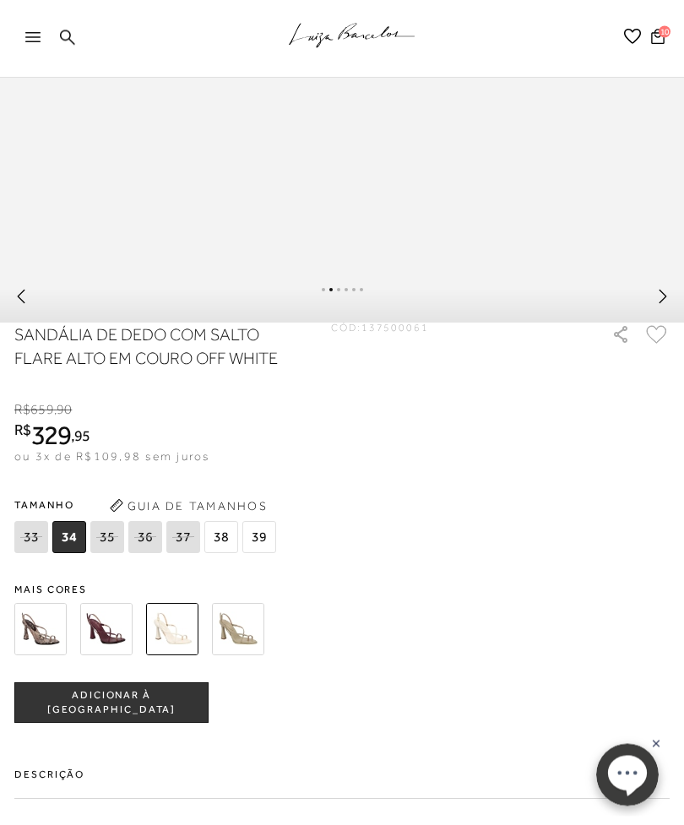
click at [236, 641] on img at bounding box center [238, 630] width 52 height 52
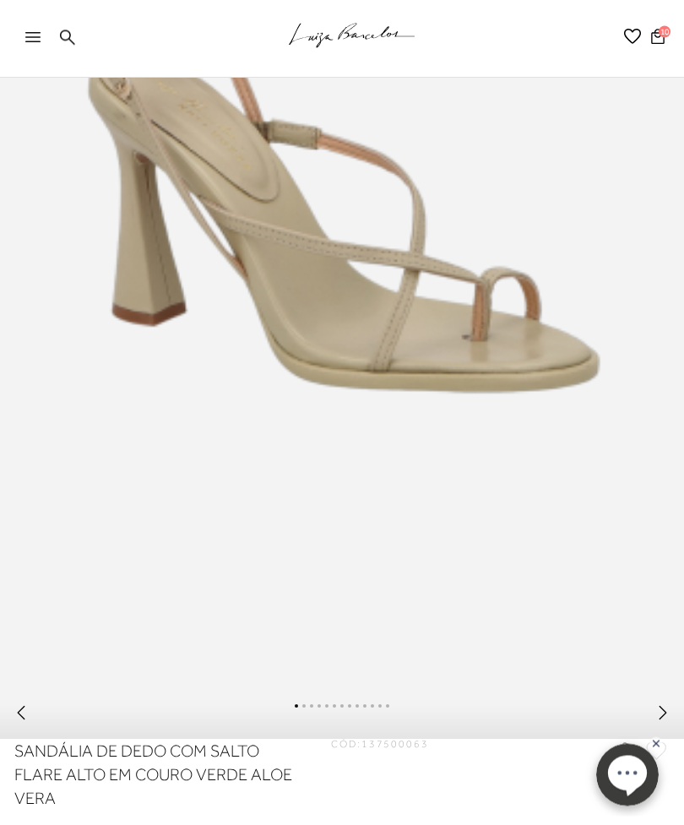
scroll to position [463, 0]
click at [24, 721] on icon at bounding box center [21, 712] width 17 height 17
click at [28, 721] on icon at bounding box center [21, 712] width 17 height 17
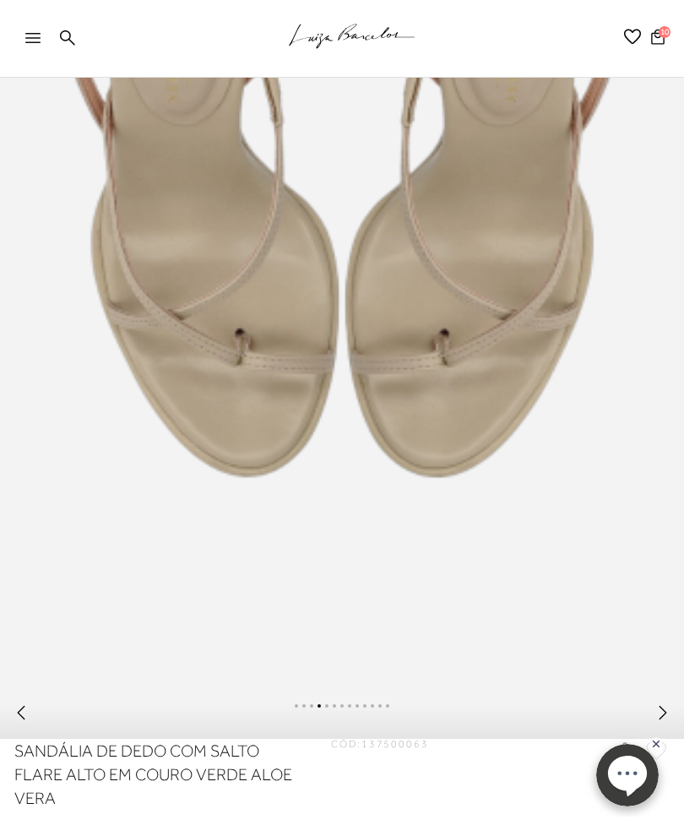
click at [28, 721] on icon at bounding box center [21, 712] width 17 height 17
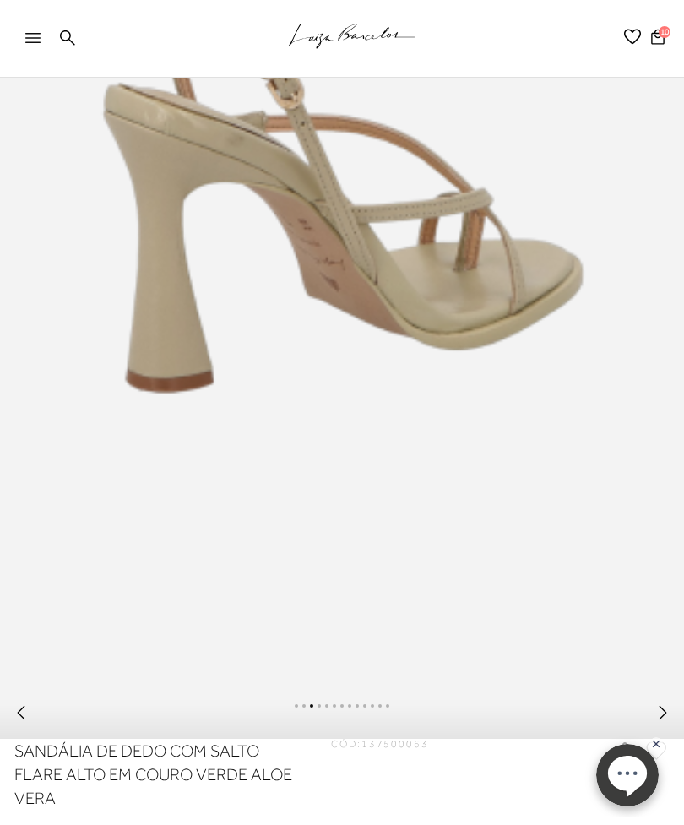
click at [29, 721] on icon at bounding box center [21, 712] width 17 height 17
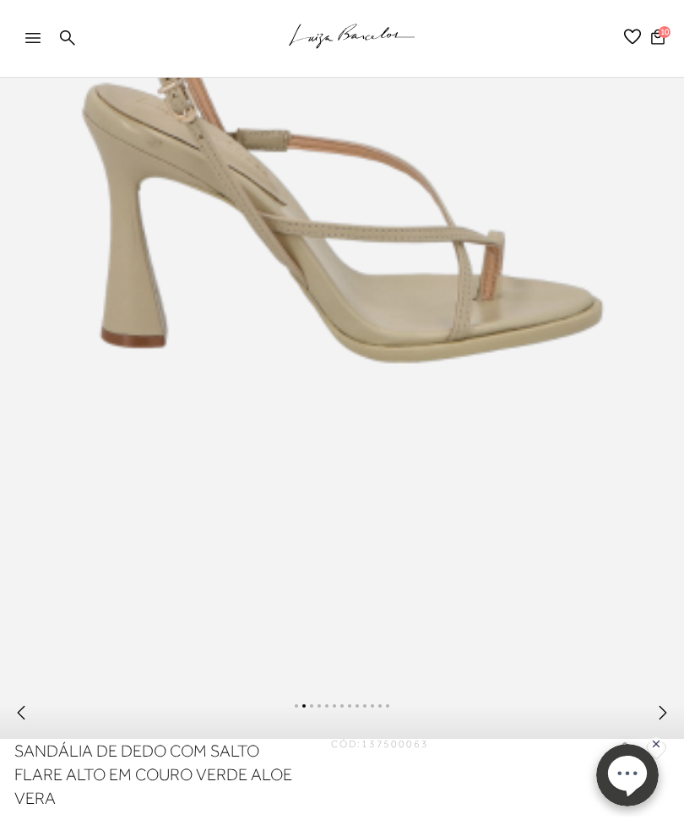
click at [28, 721] on icon at bounding box center [21, 712] width 17 height 17
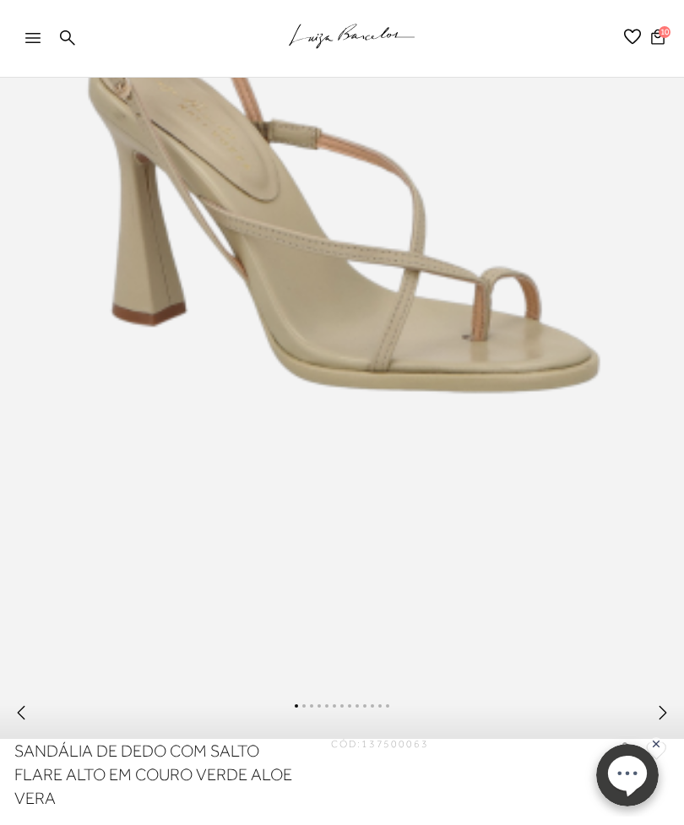
click at [27, 721] on icon at bounding box center [21, 712] width 17 height 17
click at [29, 721] on icon at bounding box center [21, 712] width 17 height 17
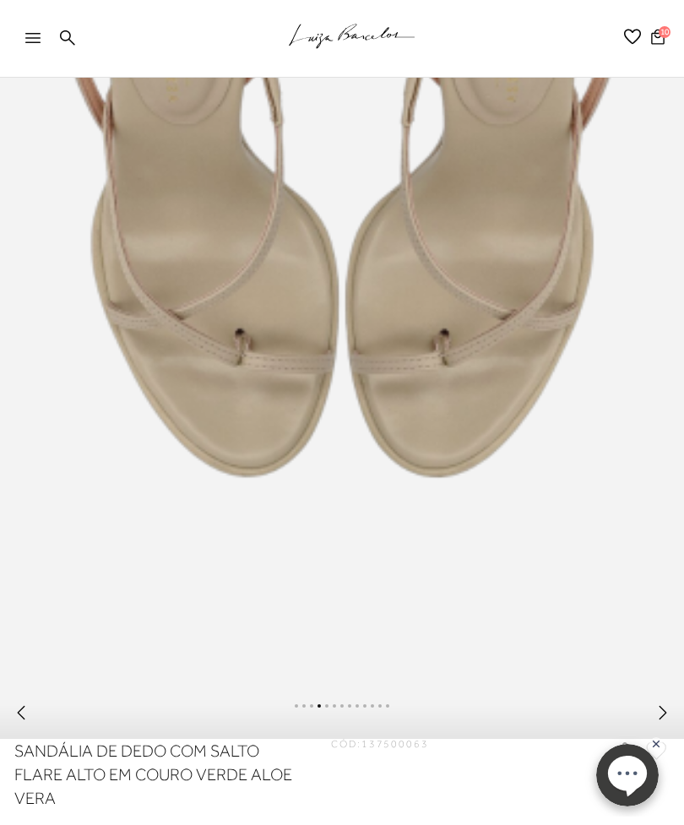
click at [27, 721] on icon at bounding box center [21, 712] width 17 height 17
click at [26, 721] on icon at bounding box center [21, 712] width 17 height 17
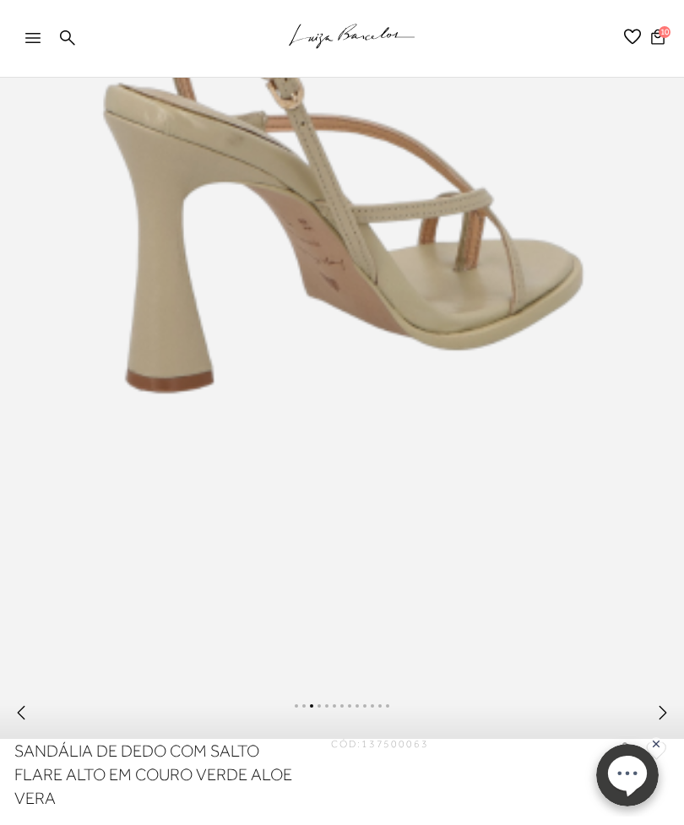
click at [29, 721] on icon at bounding box center [21, 712] width 17 height 17
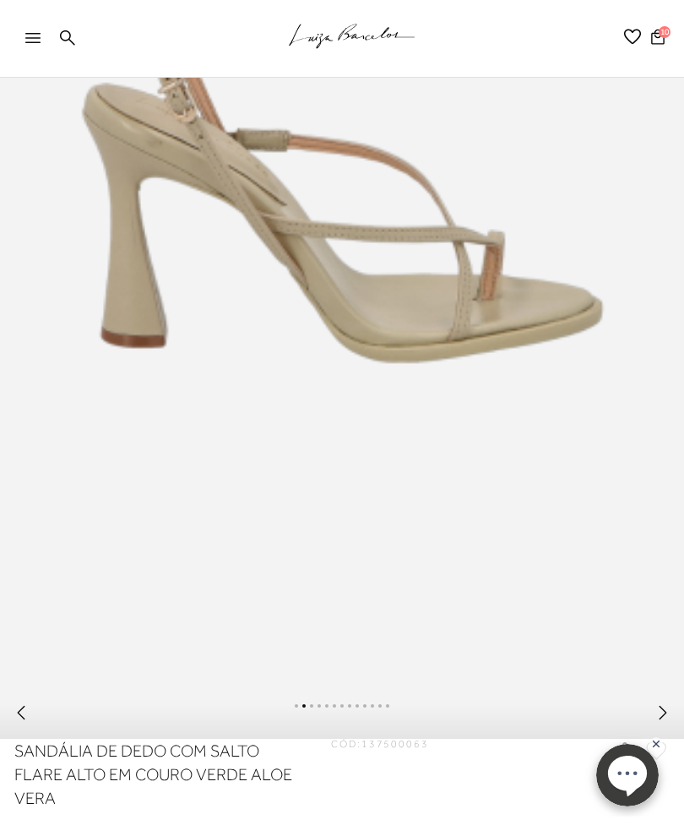
click at [28, 723] on link at bounding box center [21, 717] width 17 height 14
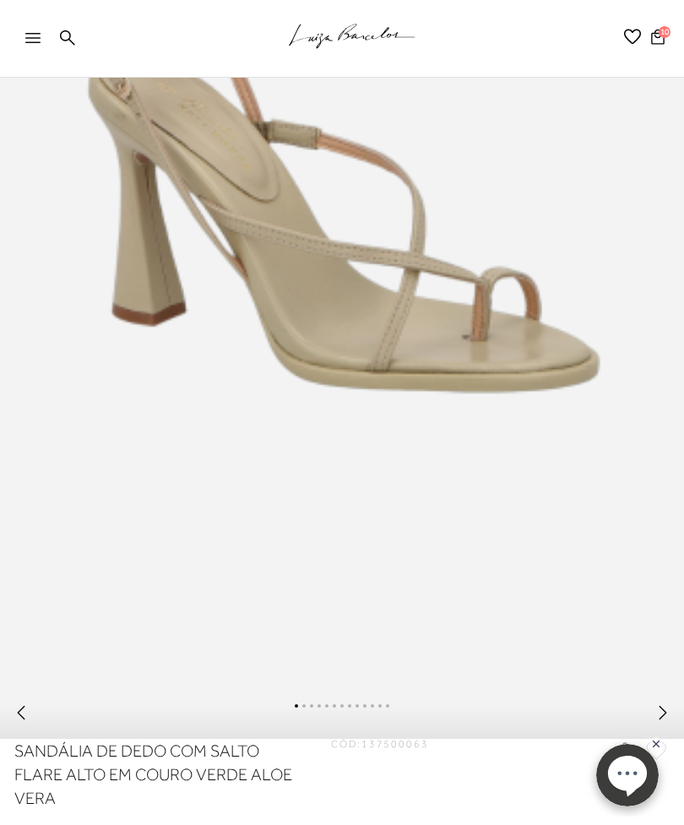
click at [25, 723] on link at bounding box center [21, 717] width 17 height 14
click at [29, 721] on icon at bounding box center [21, 712] width 17 height 17
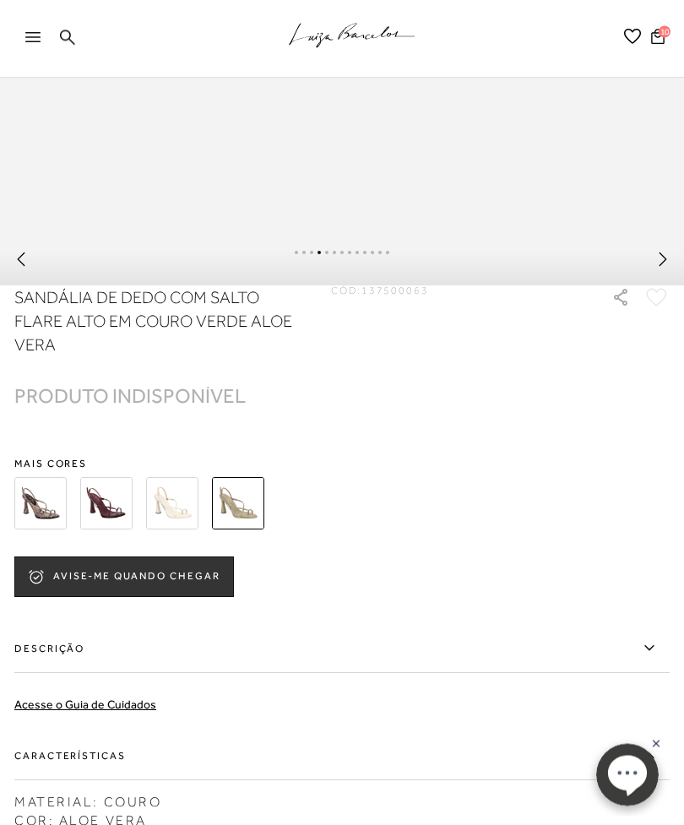
scroll to position [946, 0]
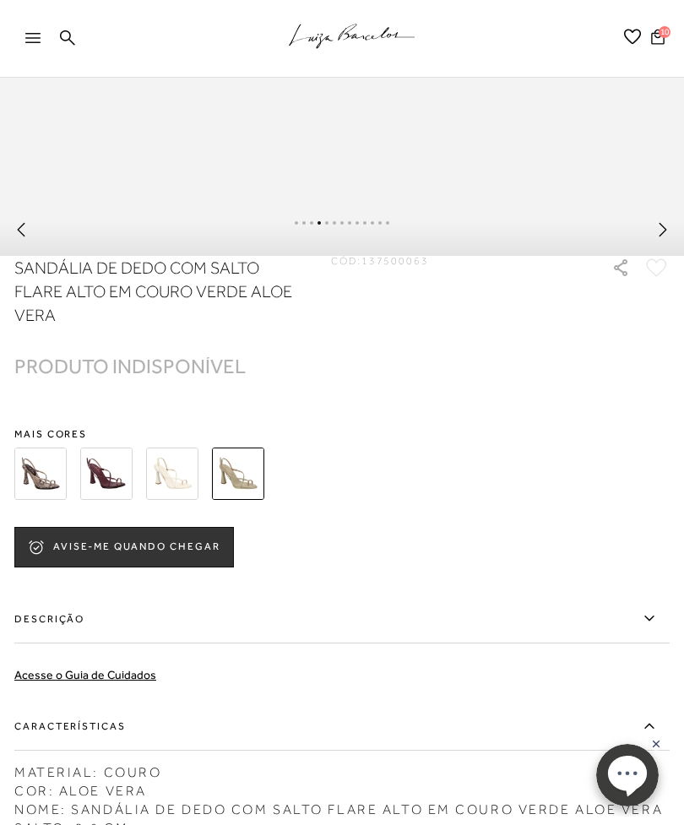
click at [98, 500] on img at bounding box center [106, 473] width 52 height 52
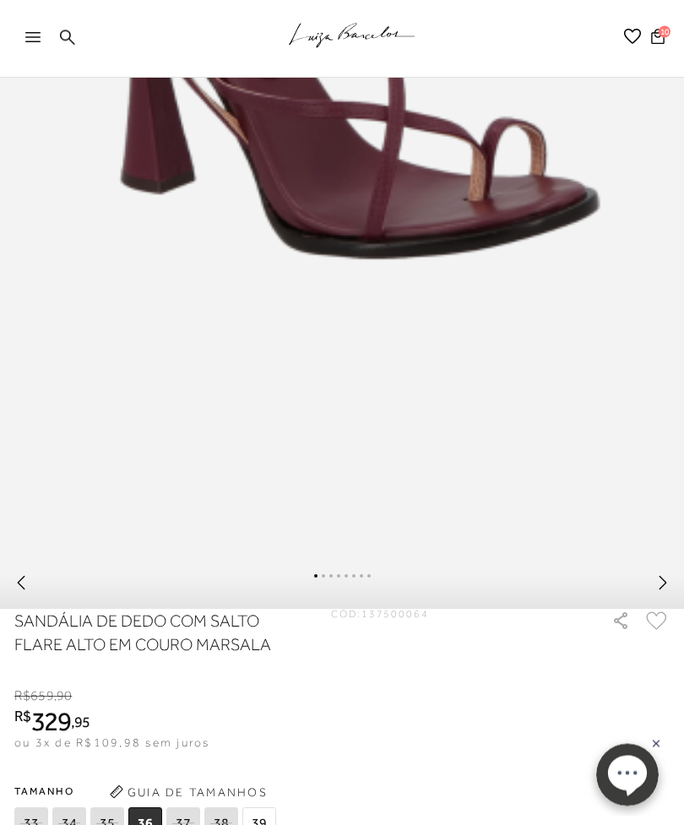
scroll to position [593, 0]
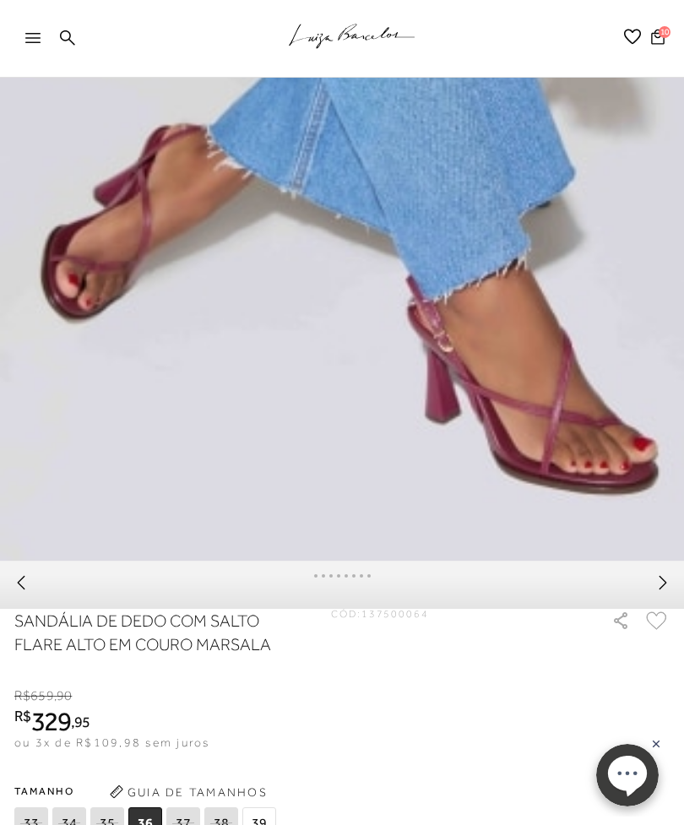
click at [24, 591] on icon at bounding box center [21, 582] width 17 height 17
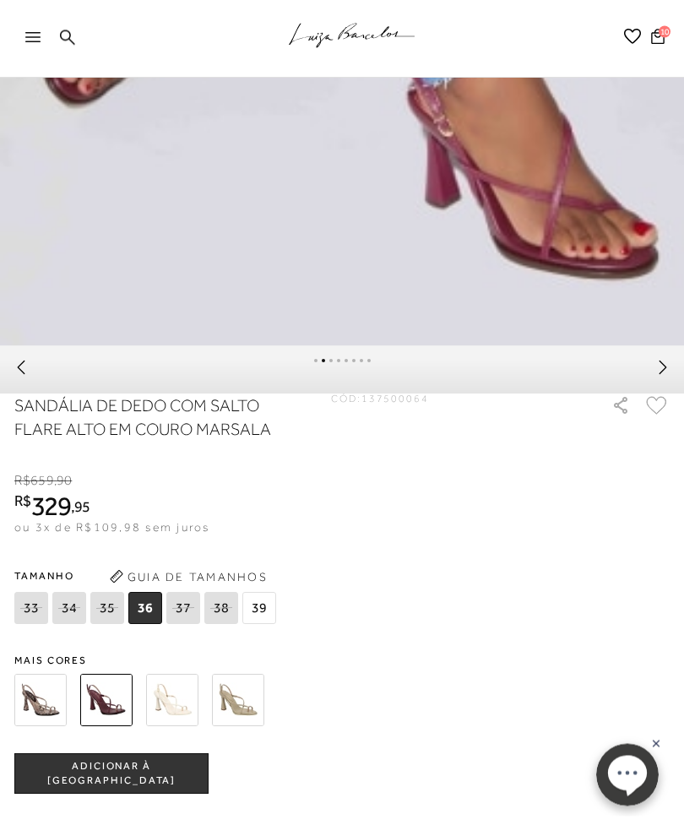
click at [176, 723] on img at bounding box center [172, 701] width 52 height 52
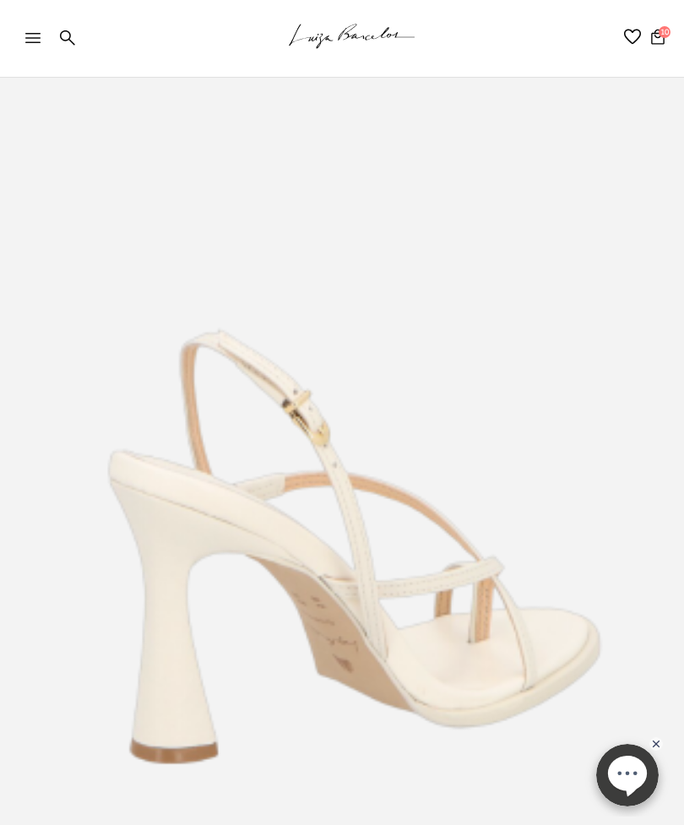
scroll to position [94, 0]
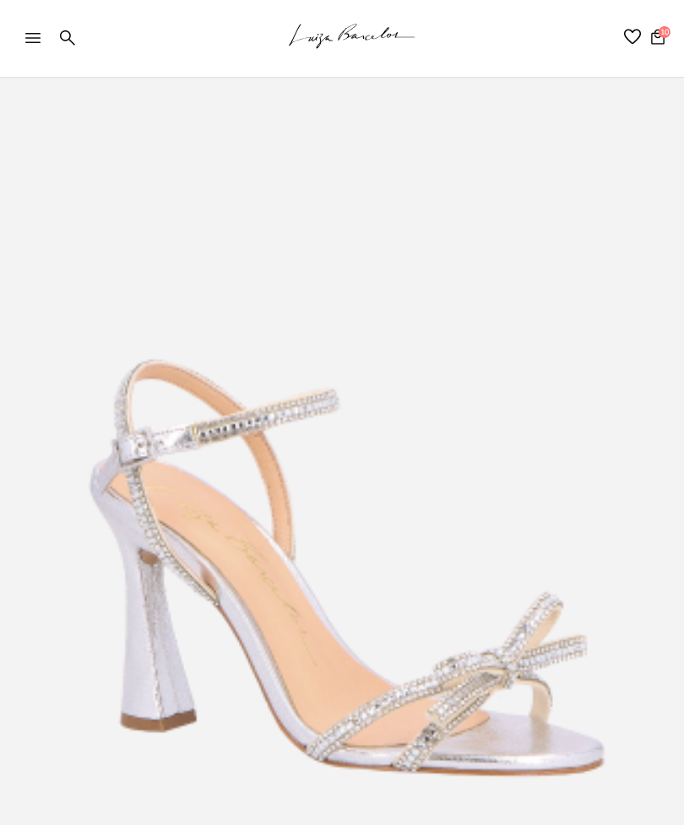
scroll to position [68, 0]
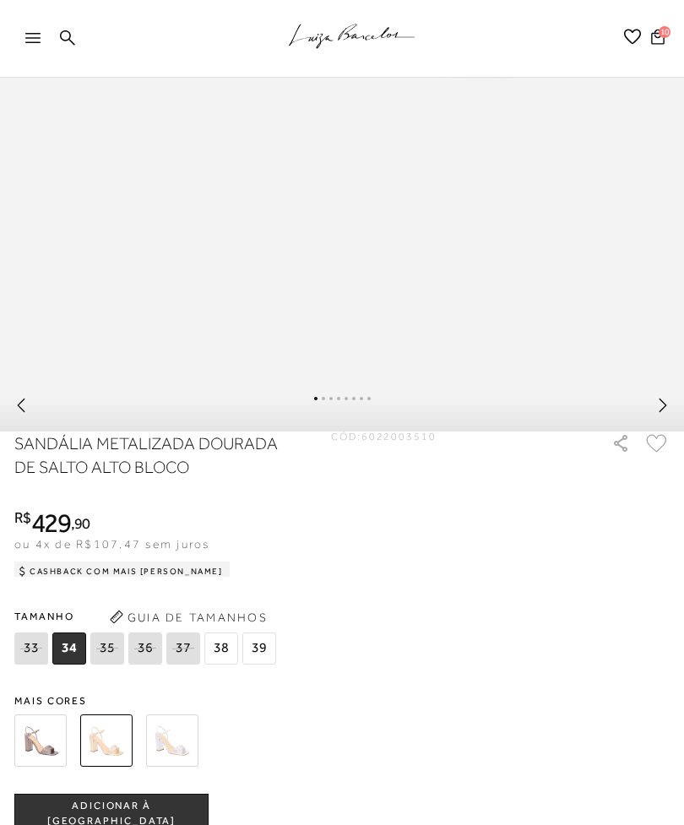
click at [177, 764] on img at bounding box center [172, 740] width 52 height 52
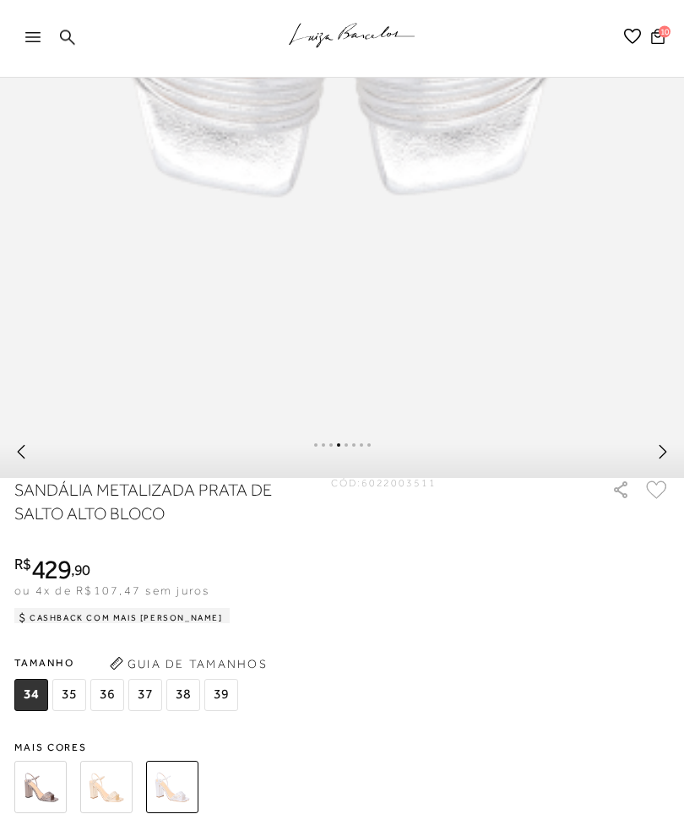
scroll to position [723, 0]
click at [683, 477] on div at bounding box center [342, 454] width 684 height 47
click at [40, 800] on img at bounding box center [40, 787] width 52 height 52
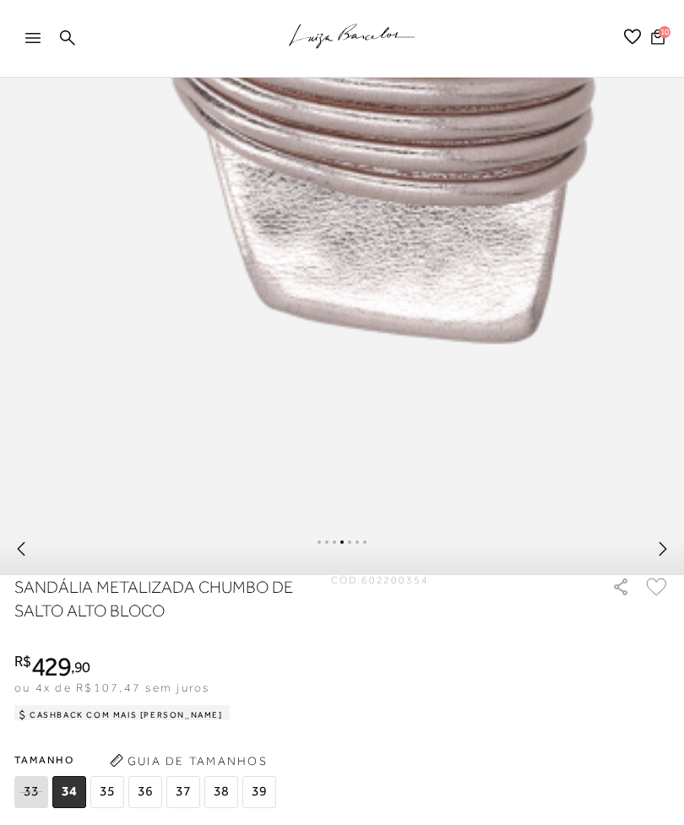
scroll to position [683, 0]
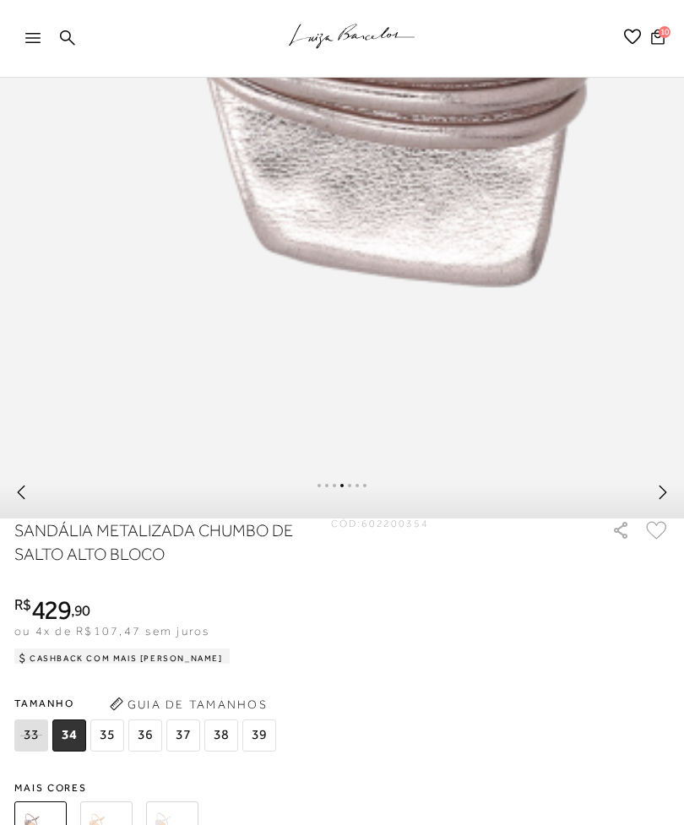
click at [169, 824] on img at bounding box center [172, 827] width 52 height 52
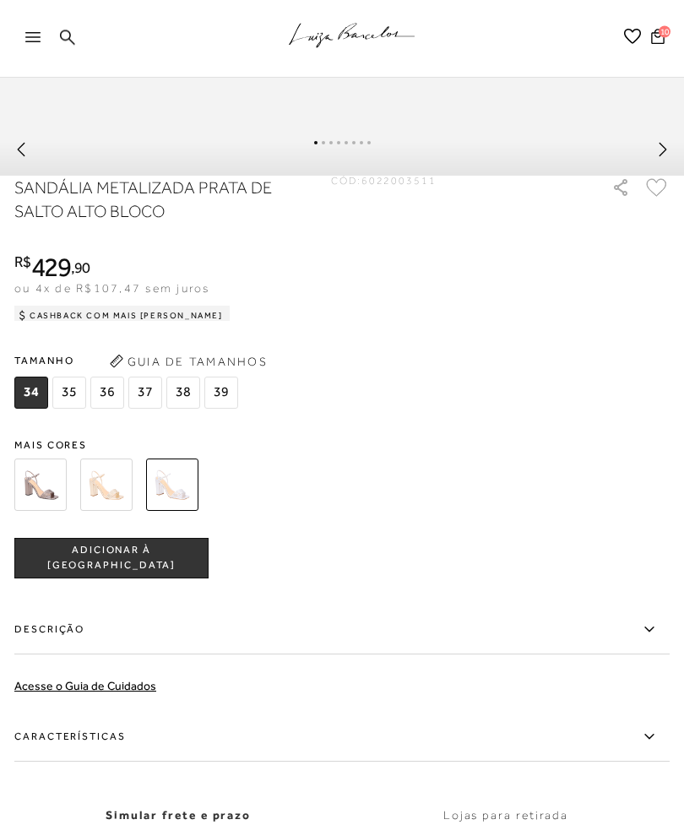
click at [642, 748] on icon at bounding box center [649, 737] width 20 height 21
click at [0, 0] on input "Características" at bounding box center [0, 0] width 0 height 0
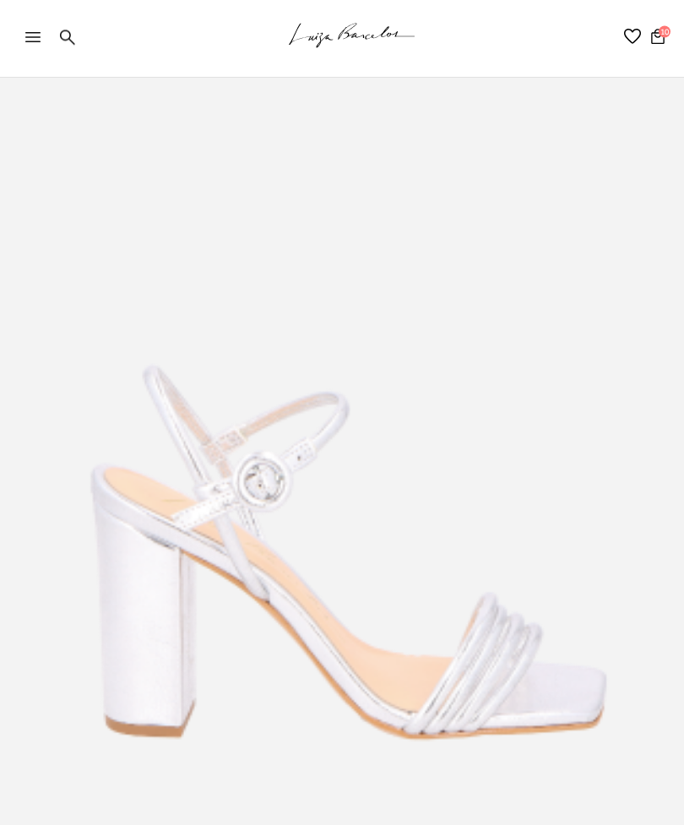
scroll to position [95, 0]
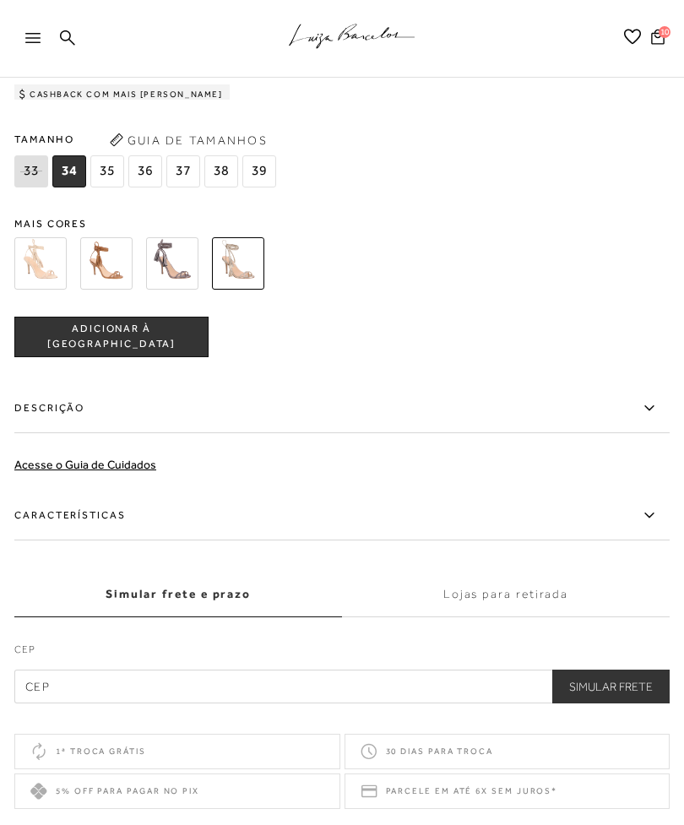
scroll to position [1271, 0]
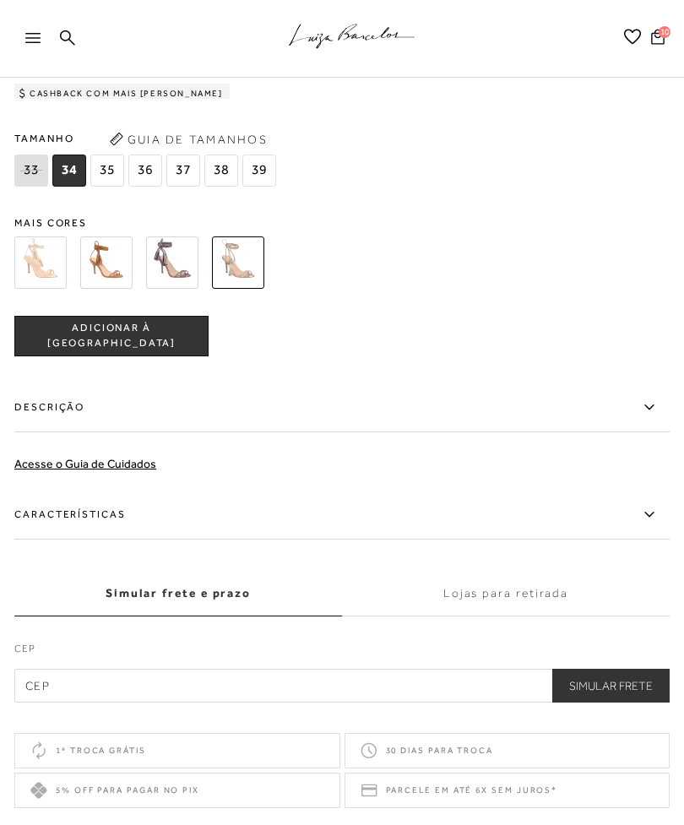
click at [652, 517] on icon at bounding box center [648, 514] width 9 height 5
click at [0, 0] on input "Características" at bounding box center [0, 0] width 0 height 0
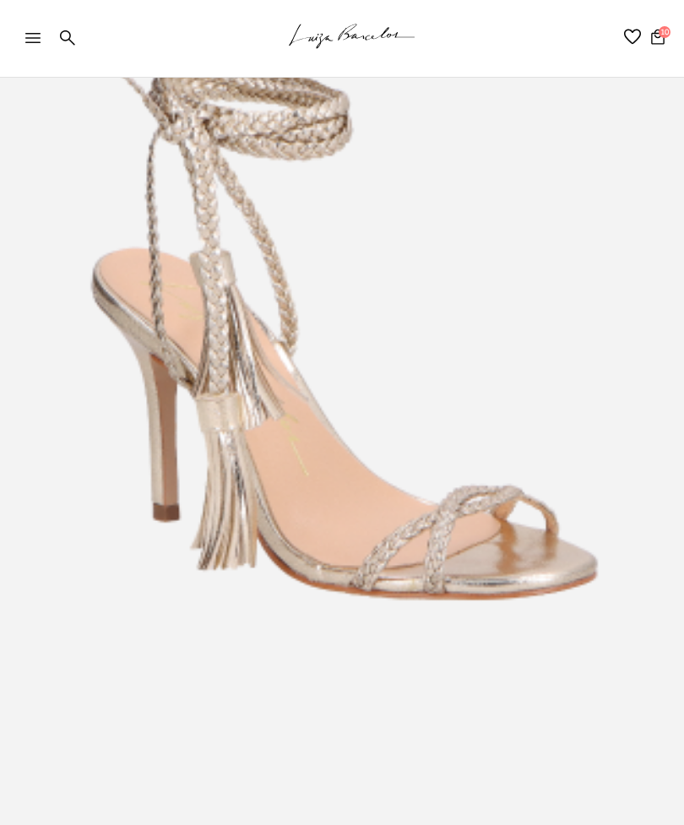
scroll to position [240, 0]
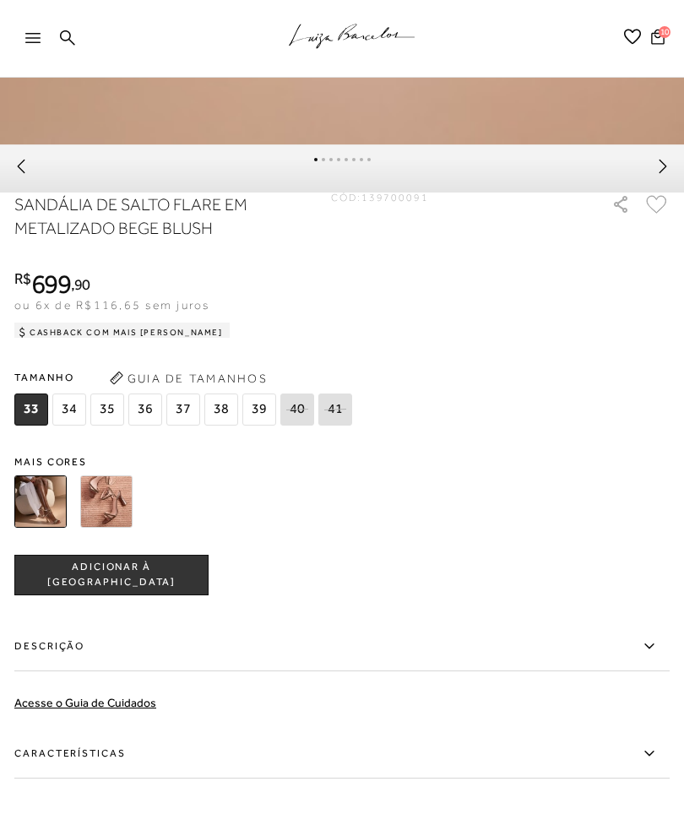
click at [651, 778] on label "Características" at bounding box center [341, 753] width 655 height 49
click at [0, 0] on input "Características" at bounding box center [0, 0] width 0 height 0
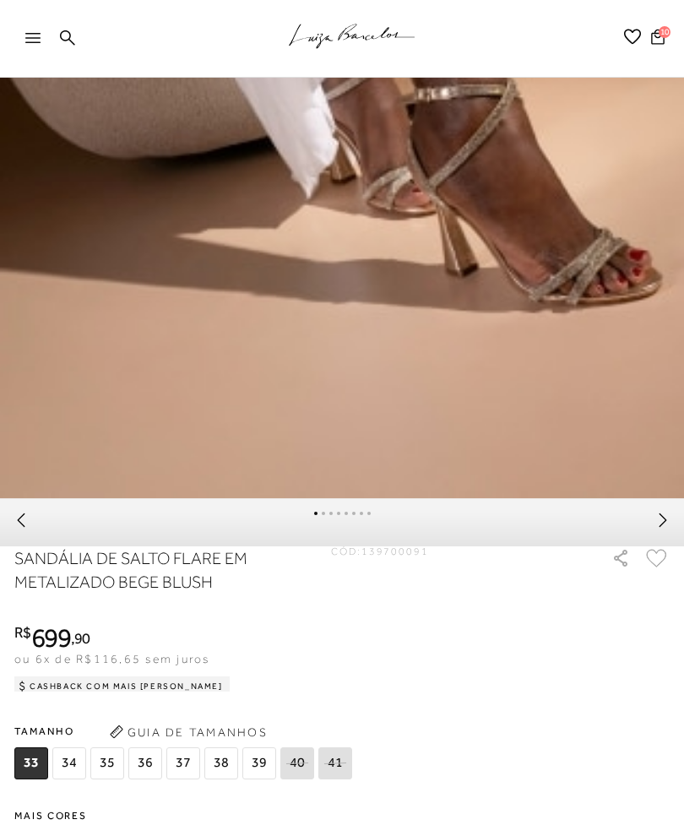
scroll to position [632, 0]
